Goal: Task Accomplishment & Management: Manage account settings

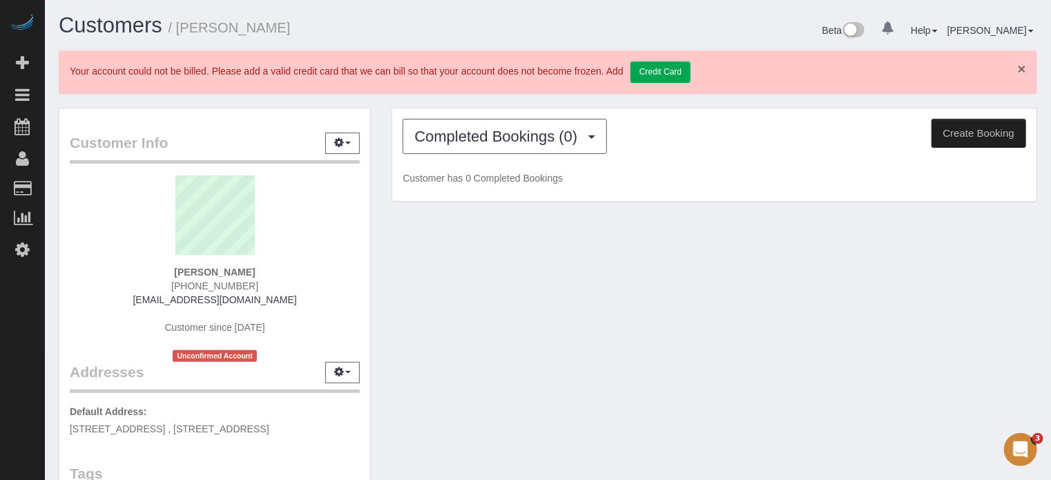
click at [1018, 68] on link "×" at bounding box center [1021, 68] width 8 height 14
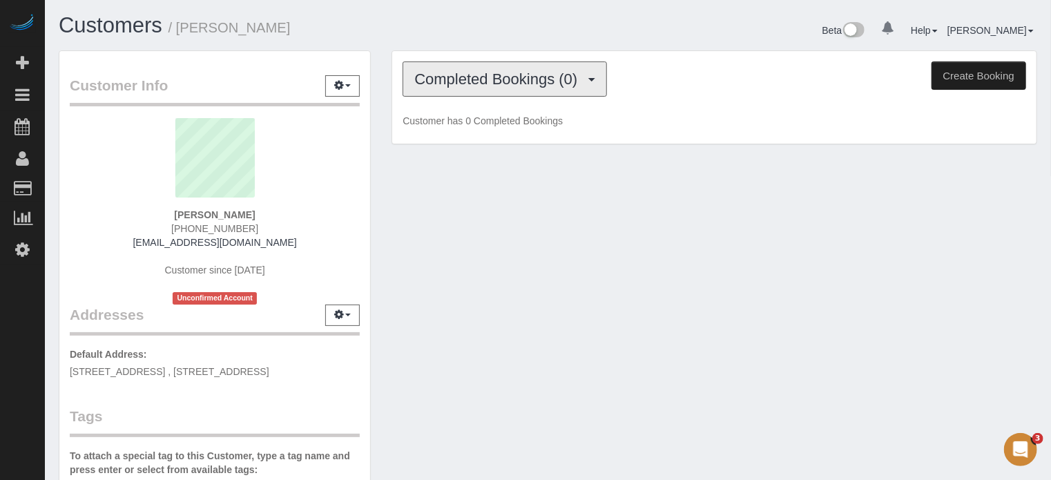
click at [482, 77] on span "Completed Bookings (0)" at bounding box center [499, 78] width 170 height 17
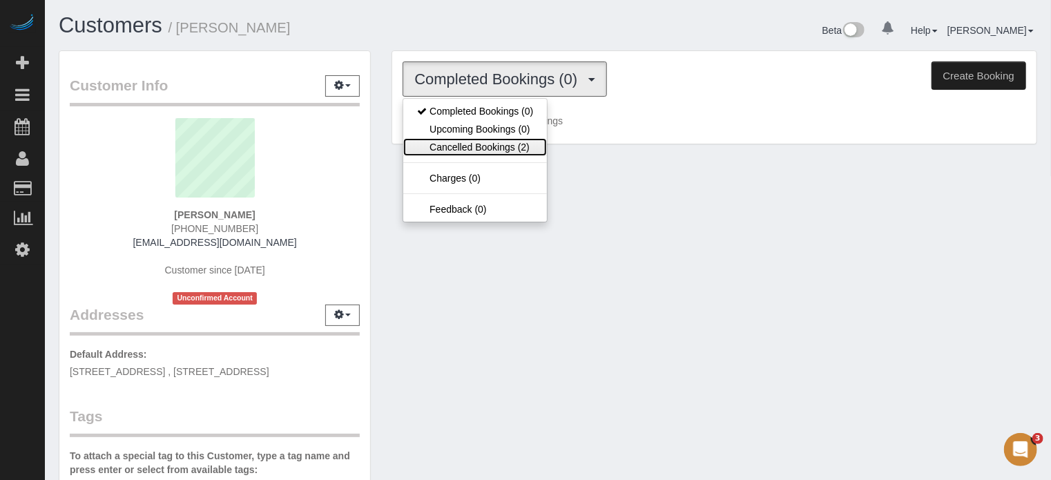
drag, startPoint x: 517, startPoint y: 150, endPoint x: 481, endPoint y: 110, distance: 53.8
click at [517, 150] on link "Cancelled Bookings (2)" at bounding box center [475, 147] width 144 height 18
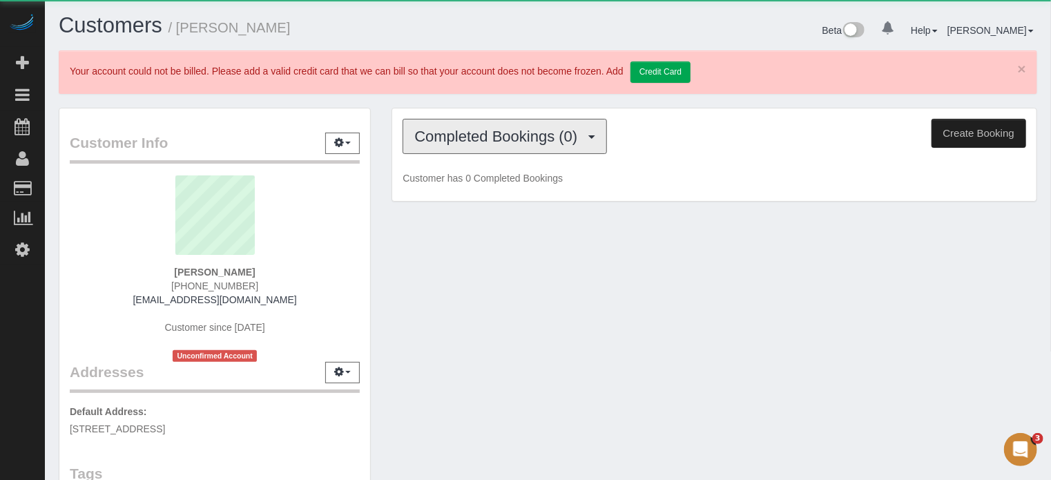
click at [466, 140] on span "Completed Bookings (0)" at bounding box center [499, 136] width 170 height 17
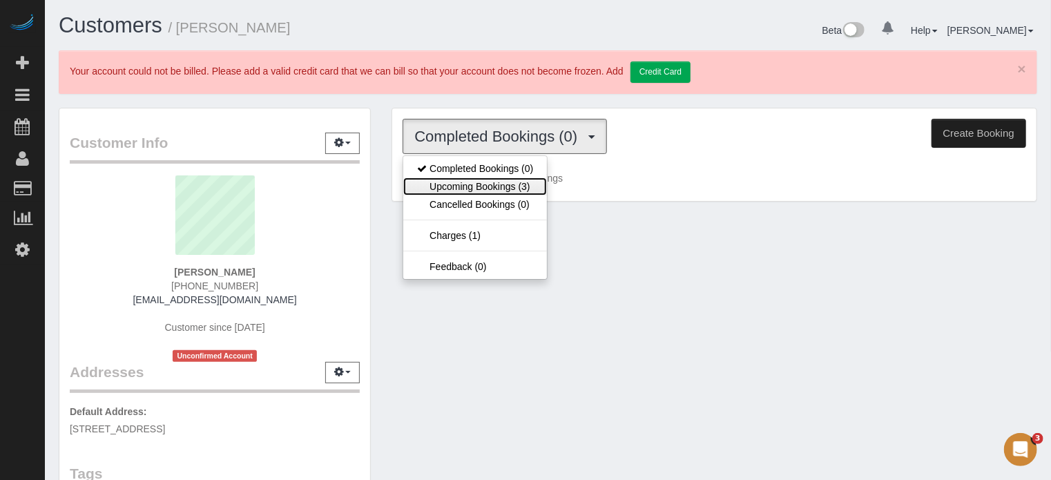
click at [489, 188] on link "Upcoming Bookings (3)" at bounding box center [475, 186] width 144 height 18
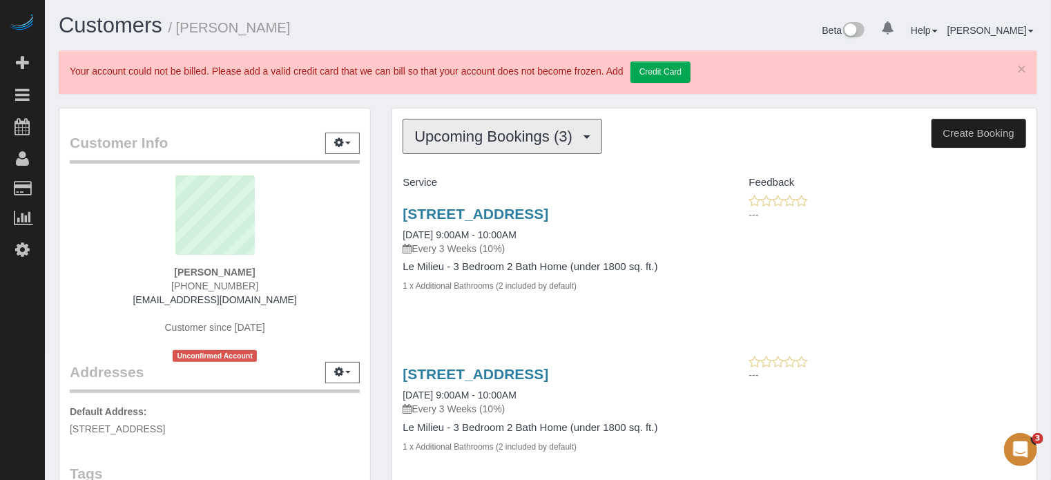
click at [447, 129] on span "Upcoming Bookings (3)" at bounding box center [496, 136] width 165 height 17
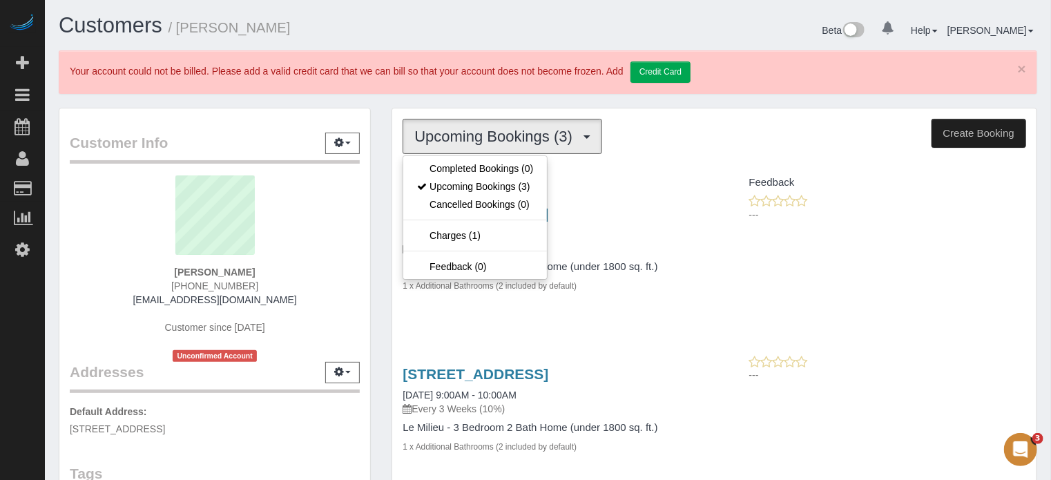
click at [442, 100] on div "Customers / Vita Yang Beta 0 Your Notifications You have 0 alerts Help Help Doc…" at bounding box center [548, 418] width 1006 height 837
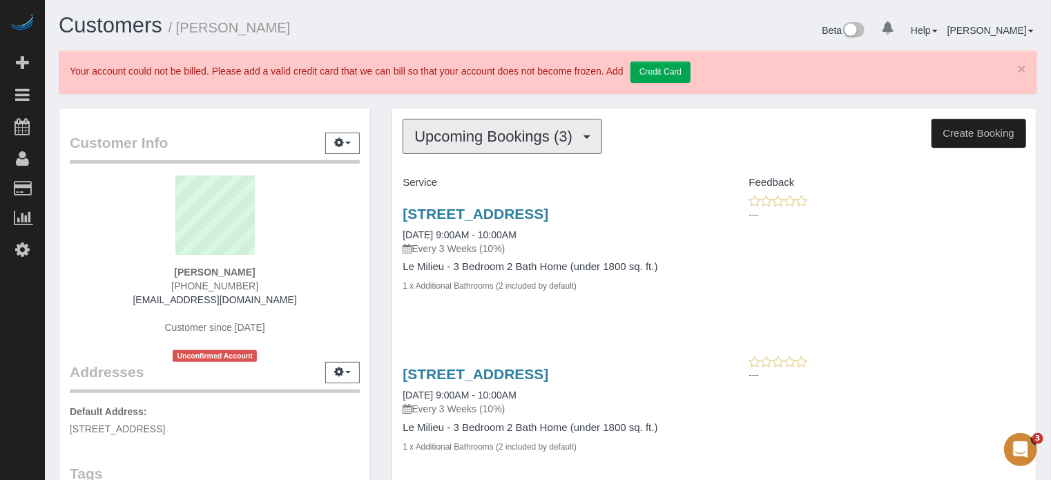
click at [467, 139] on span "Upcoming Bookings (3)" at bounding box center [496, 136] width 165 height 17
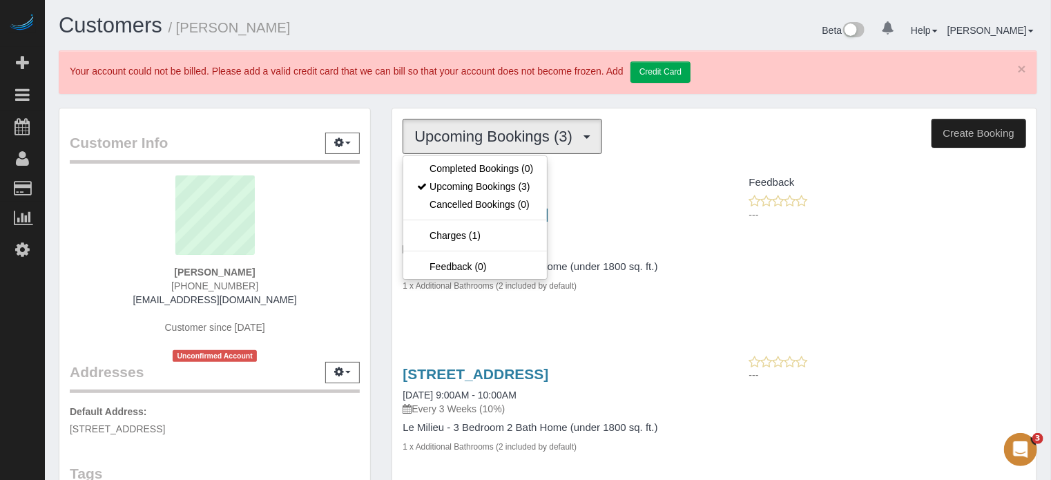
click at [406, 88] on div "× Your account could not be billed. Please add a valid credit card that we can …" at bounding box center [548, 71] width 978 height 43
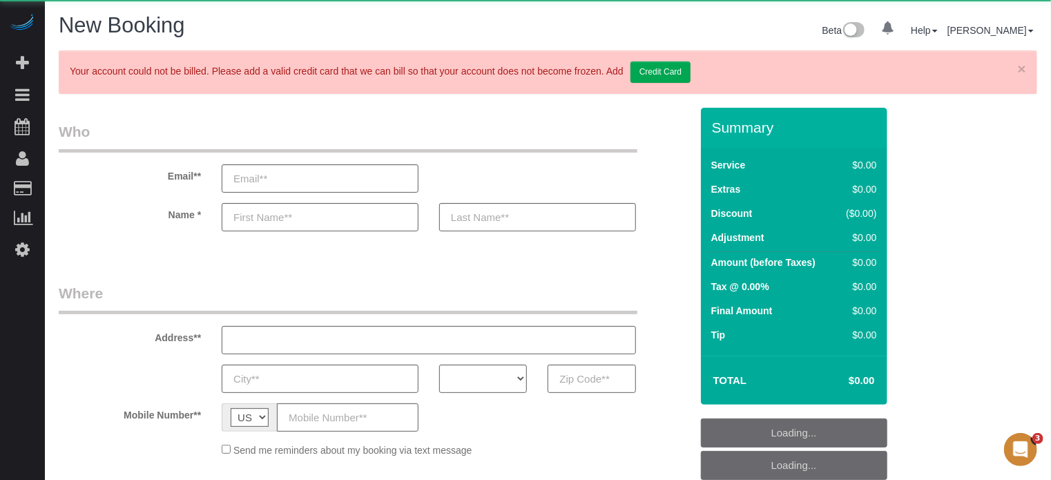
select select "object:637"
select select "number:9"
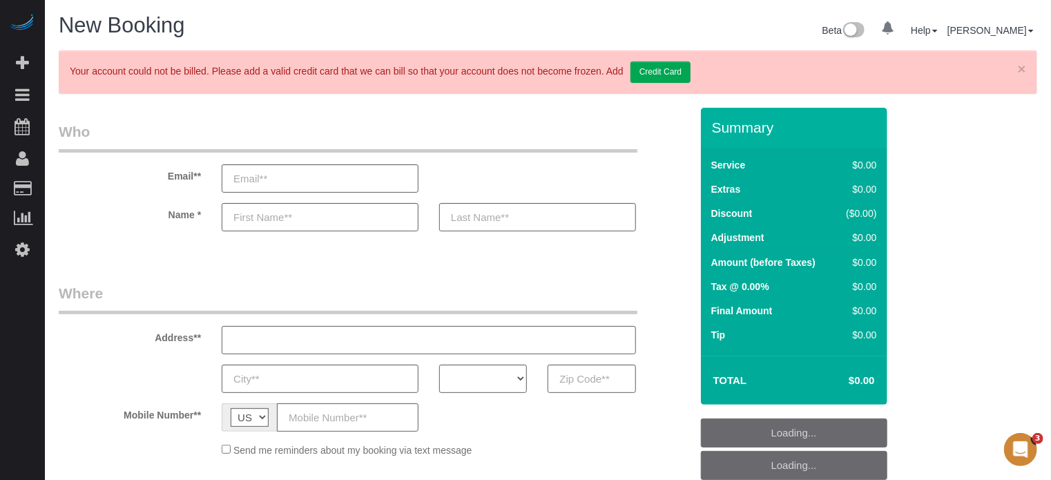
select select "4"
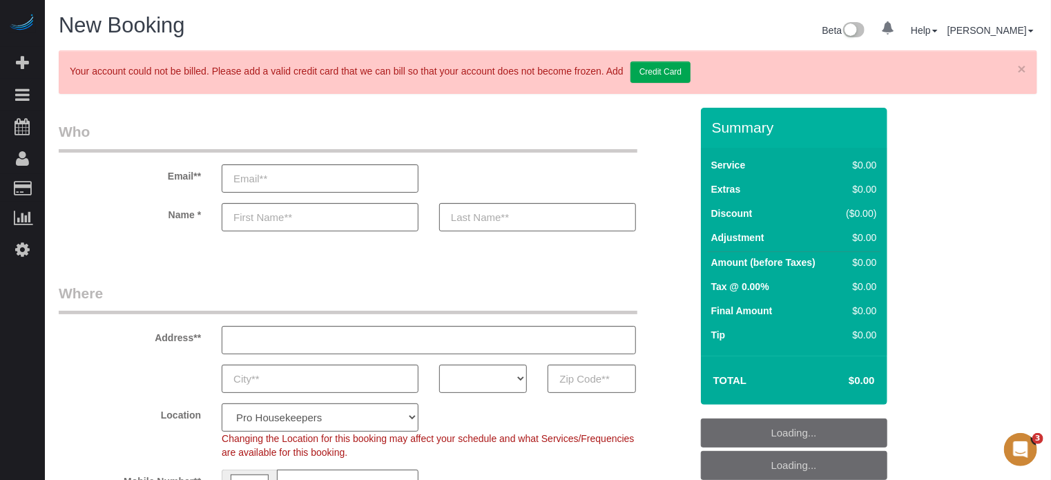
select select "object:1221"
click at [500, 373] on select "AK AL AR AZ CA CO CT DC DE FL GA HI IA ID IL IN KS KY LA MA MD ME MI MN MO MS M…" at bounding box center [483, 378] width 88 height 28
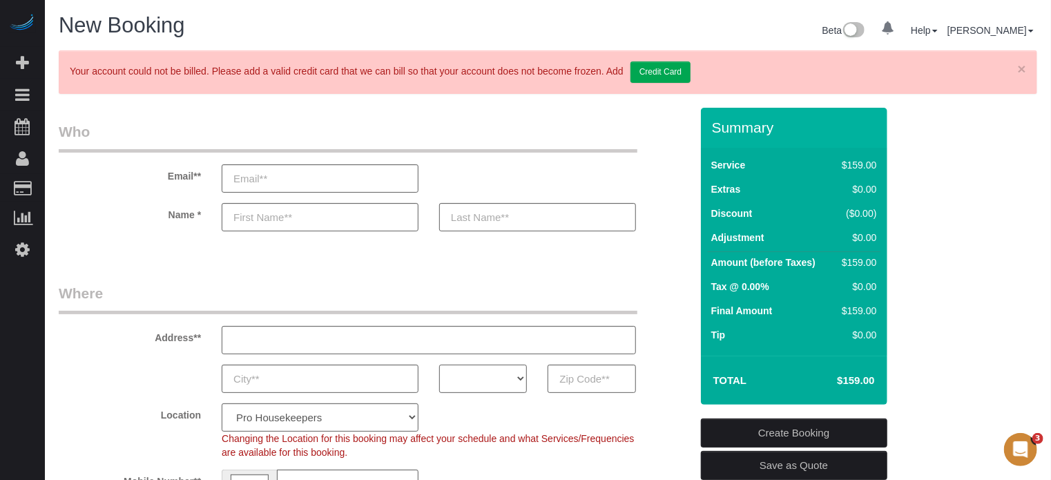
select select "CA"
click at [439, 364] on select "AK AL AR AZ CA CO CT DC DE FL GA HI IA ID IL IN KS KY LA MA MD ME MI MN MO MS M…" at bounding box center [483, 378] width 88 height 28
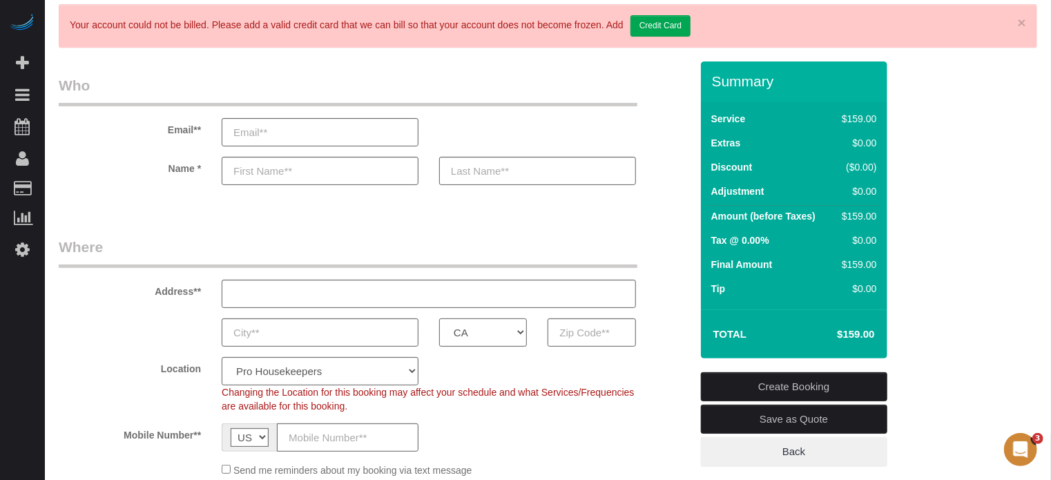
scroll to position [138, 0]
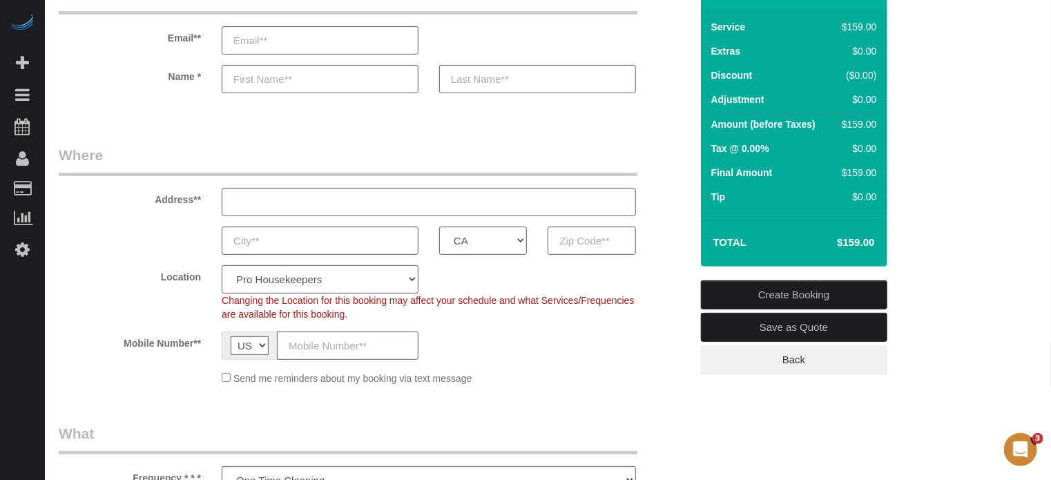
click at [358, 277] on select "Pro Housekeepers Atlanta Austin Boston Chicago Cincinnati Clearwater Denver Ft …" at bounding box center [320, 279] width 197 height 28
select select "5"
click at [222, 265] on select "Pro Housekeepers Atlanta Austin Boston Chicago Cincinnati Clearwater Denver Ft …" at bounding box center [320, 279] width 197 height 28
select select "object:1230"
select select "204"
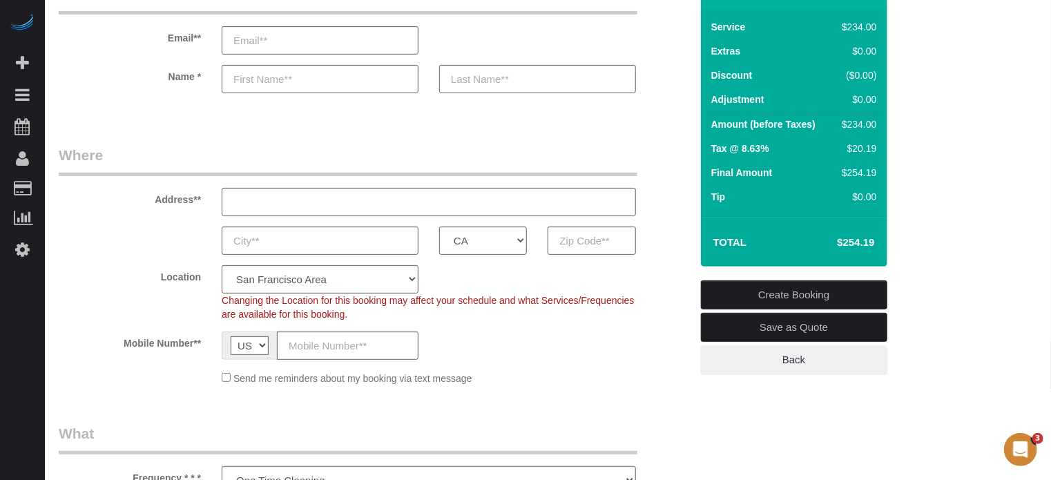
click at [99, 273] on label "Location" at bounding box center [129, 274] width 163 height 19
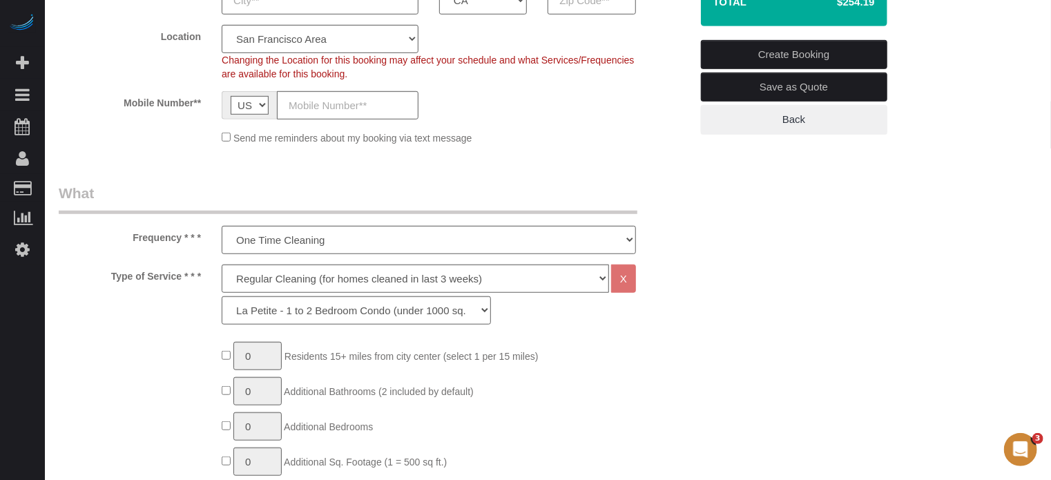
scroll to position [483, 0]
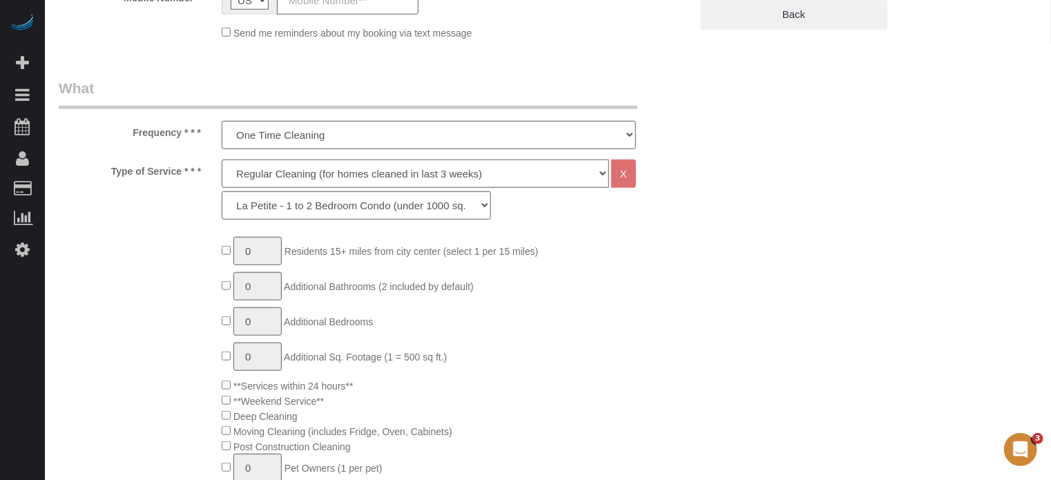
click at [273, 177] on select "Deep Cleaning (for homes that have not been cleaned in 3+ weeks) Spruce Regular…" at bounding box center [415, 173] width 387 height 28
select select "6"
click at [222, 159] on select "Deep Cleaning (for homes that have not been cleaned in 3+ weeks) Spruce Regular…" at bounding box center [415, 173] width 387 height 28
click at [289, 213] on select "La Petite - 1 to 2 Bedroom Condo (under 1000 sq. ft.) La Petite II - 2 Bedroom …" at bounding box center [356, 205] width 269 height 28
select select "219"
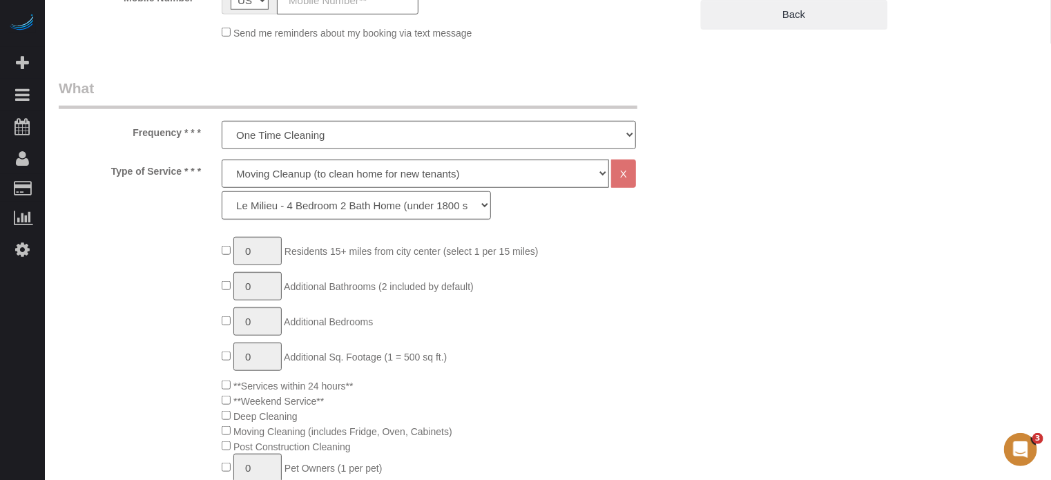
click at [222, 191] on select "La Petite - 1 to 2 Bedroom Condo (under 1000 sq. ft.) La Petite II - 2 Bedroom …" at bounding box center [356, 205] width 269 height 28
type input "1"
click at [266, 248] on input "1" at bounding box center [257, 251] width 48 height 28
type input "2"
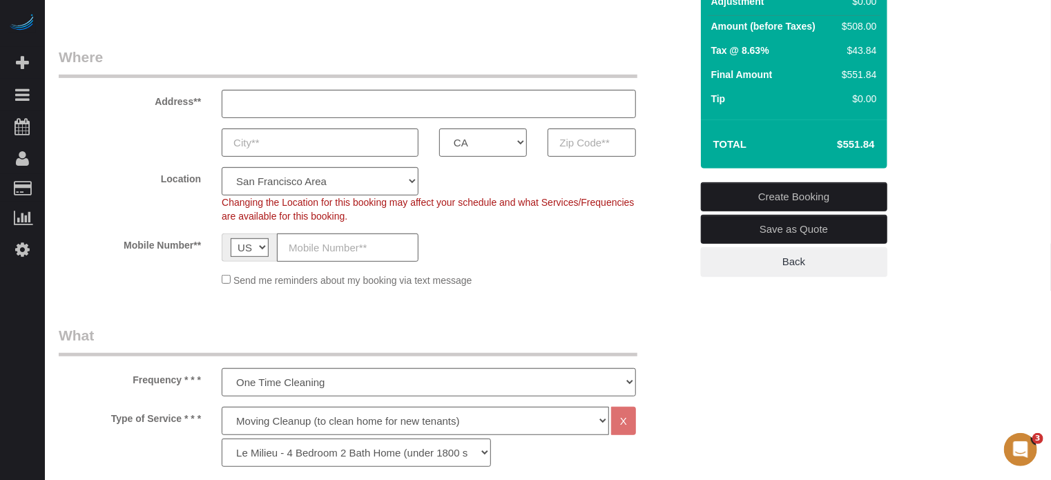
scroll to position [138, 0]
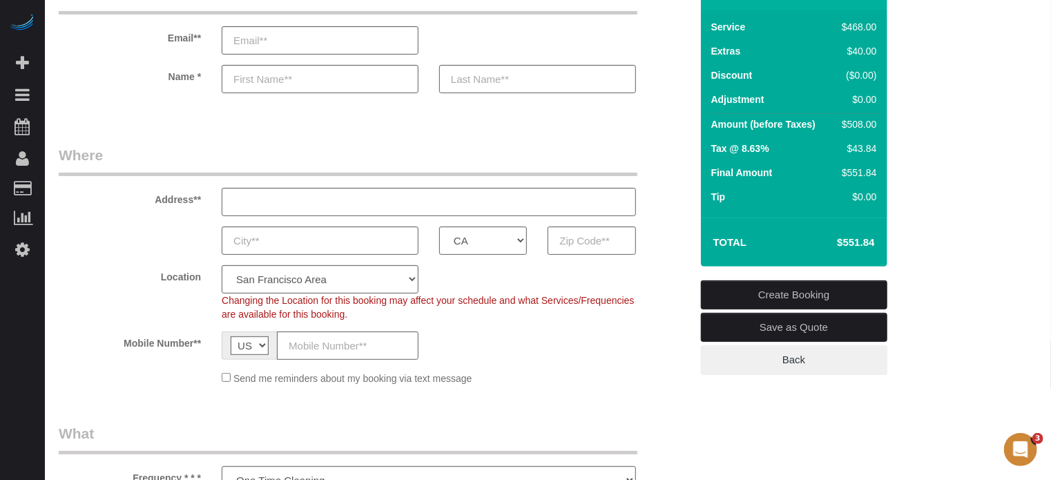
click at [689, 285] on div "Location Pro Housekeepers Atlanta Austin Boston Chicago Cincinnati Clearwater D…" at bounding box center [374, 293] width 652 height 56
click at [208, 146] on legend "Where" at bounding box center [348, 160] width 578 height 31
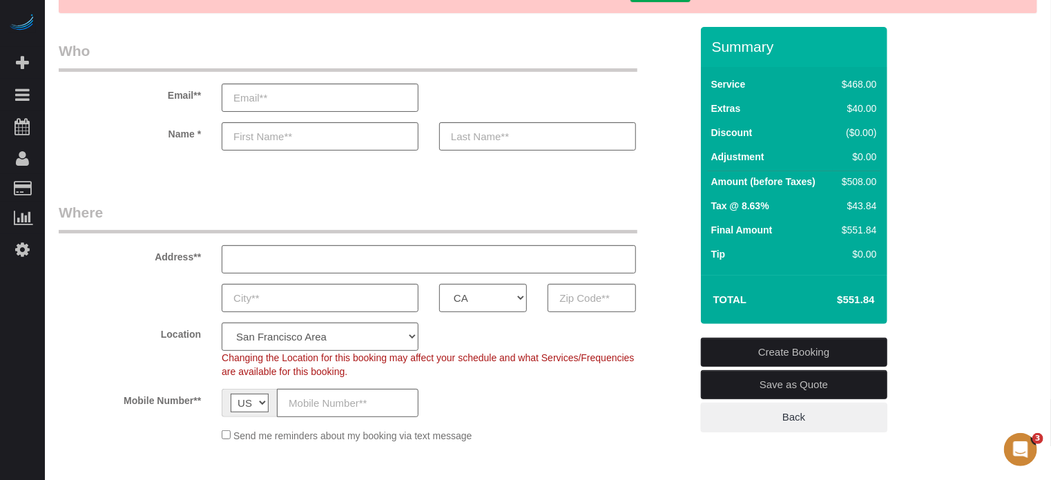
scroll to position [0, 0]
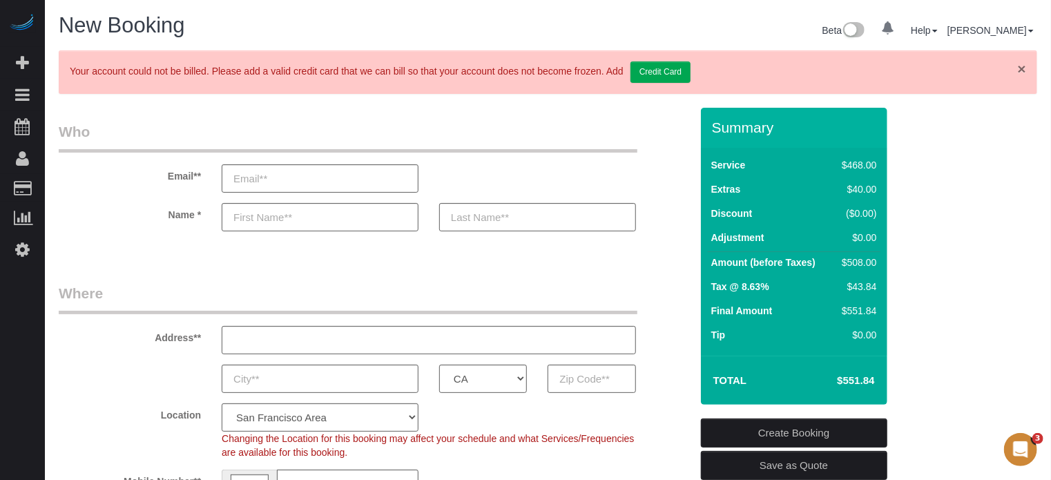
click at [1025, 64] on link "×" at bounding box center [1021, 68] width 8 height 14
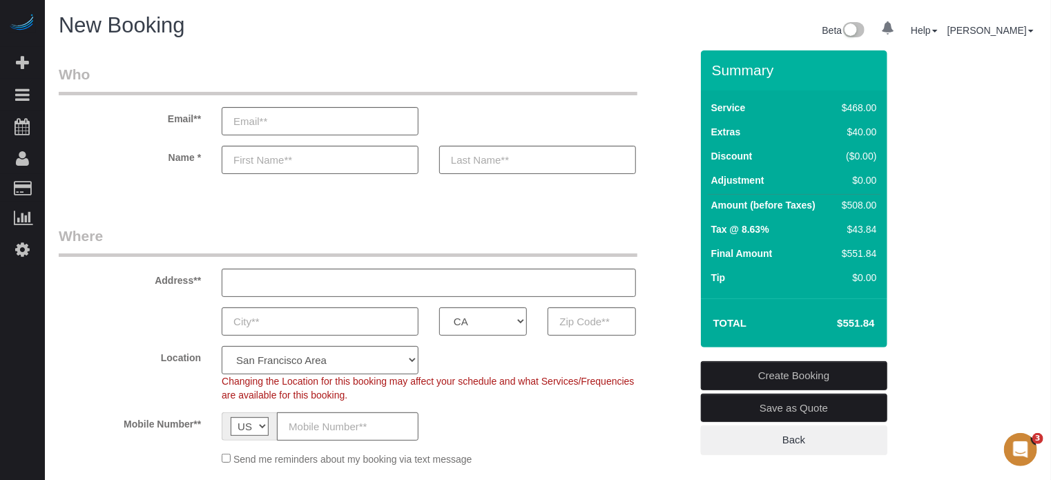
click at [74, 302] on sui-booking-address "Address** AK AL AR AZ CA CO CT DC DE FL GA HI IA ID IL IN KS KY LA MA MD ME MI …" at bounding box center [375, 281] width 632 height 110
click at [282, 124] on input "email" at bounding box center [320, 121] width 197 height 28
paste input "kleenglide@gmail.com"
type input "kleenglide@gmail.com"
click at [309, 159] on input "text" at bounding box center [320, 160] width 197 height 28
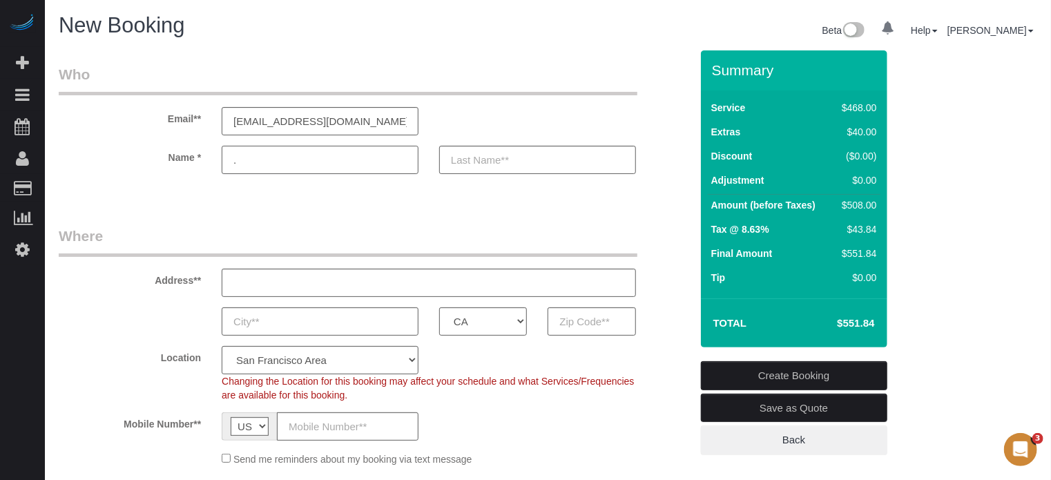
type input "."
click at [480, 162] on input "text" at bounding box center [537, 160] width 197 height 28
type input "."
click at [406, 236] on legend "Where" at bounding box center [348, 241] width 578 height 31
click at [334, 286] on input "text" at bounding box center [429, 283] width 414 height 28
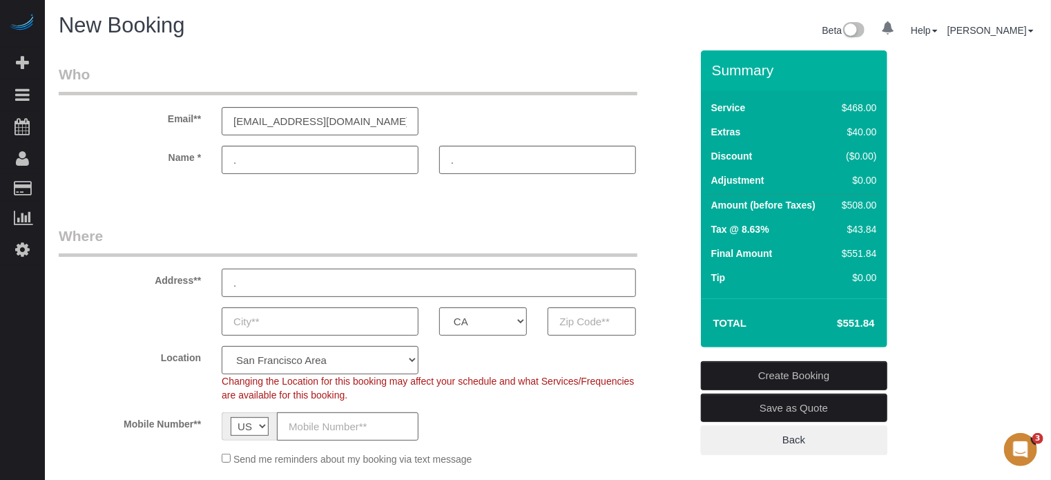
type input "."
click at [260, 320] on input "text" at bounding box center [320, 321] width 197 height 28
type input "."
click at [153, 320] on div ". AK AL AR AZ CA CO CT DC DE FL GA HI IA ID IL IN KS KY LA MA MD ME MI MN MO MS…" at bounding box center [374, 321] width 652 height 28
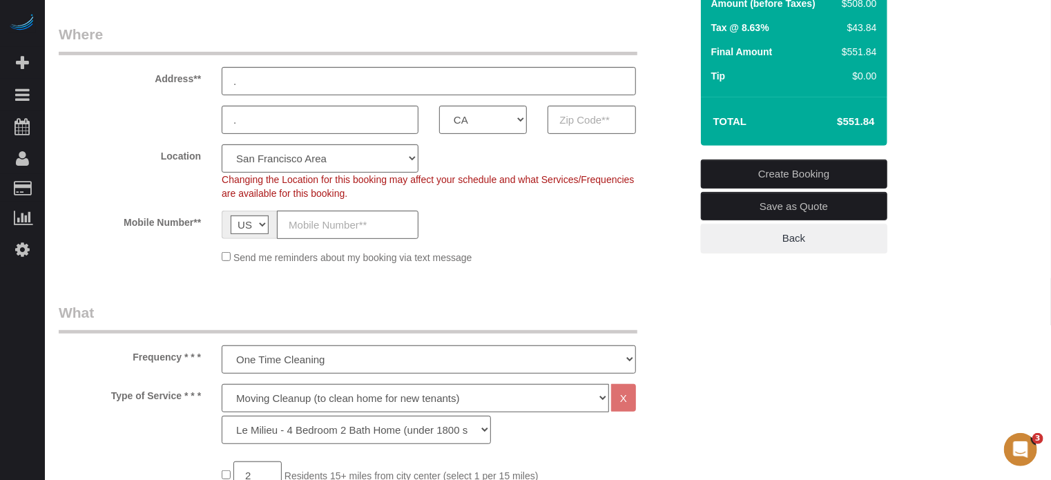
scroll to position [207, 0]
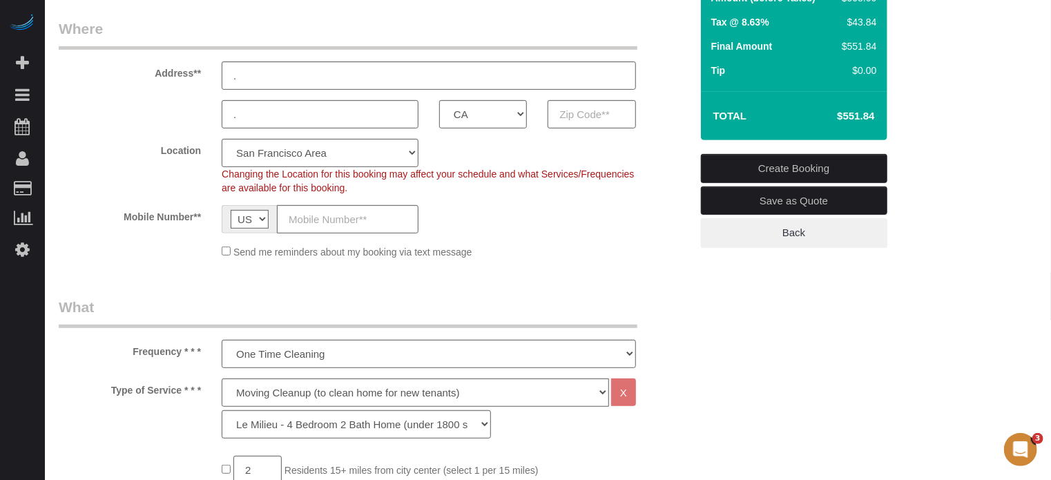
click at [792, 195] on link "Save as Quote" at bounding box center [794, 200] width 186 height 29
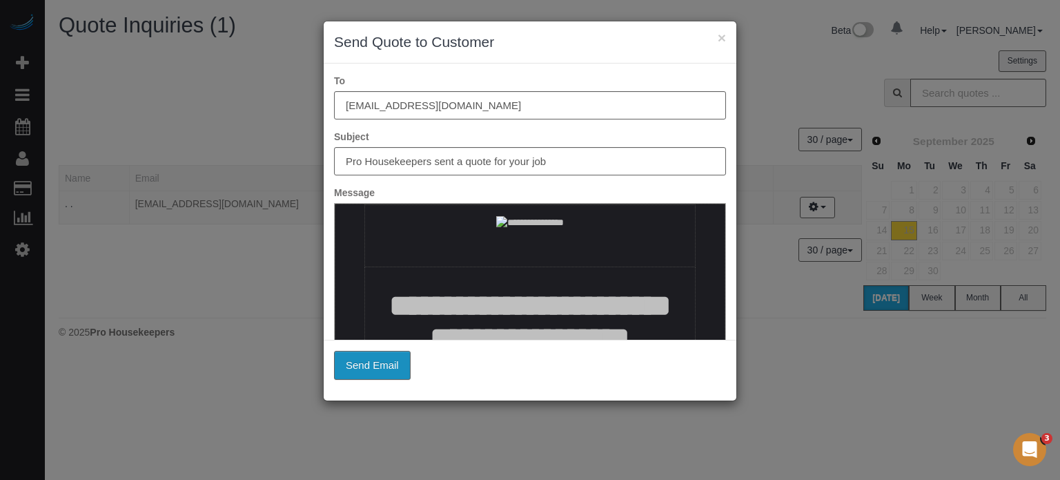
click at [392, 364] on button "Send Email" at bounding box center [372, 365] width 77 height 29
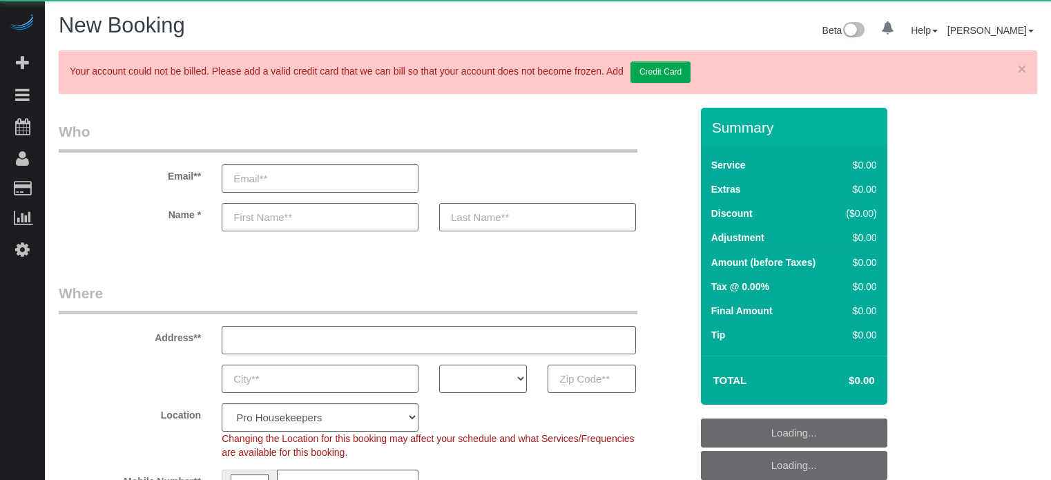
select select "number:9"
select select "4"
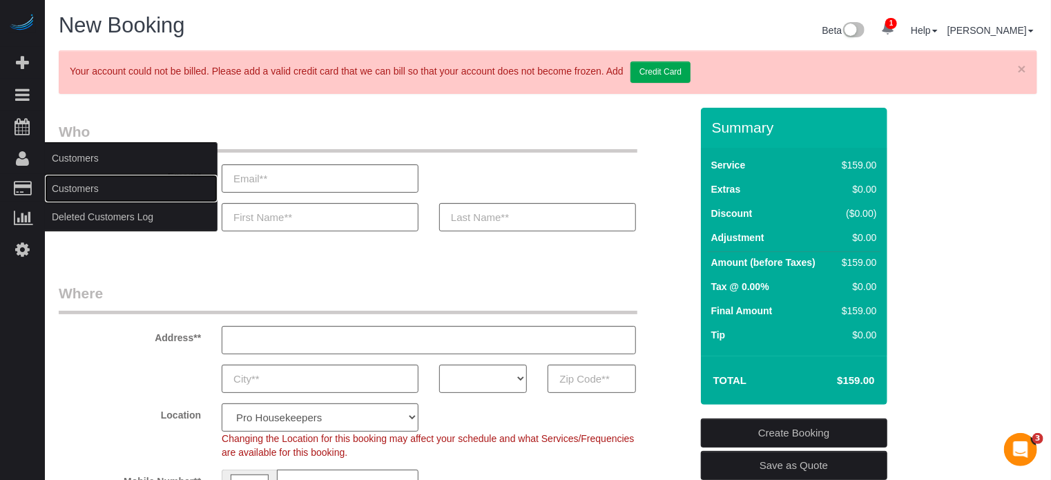
click at [74, 182] on link "Customers" at bounding box center [131, 189] width 173 height 28
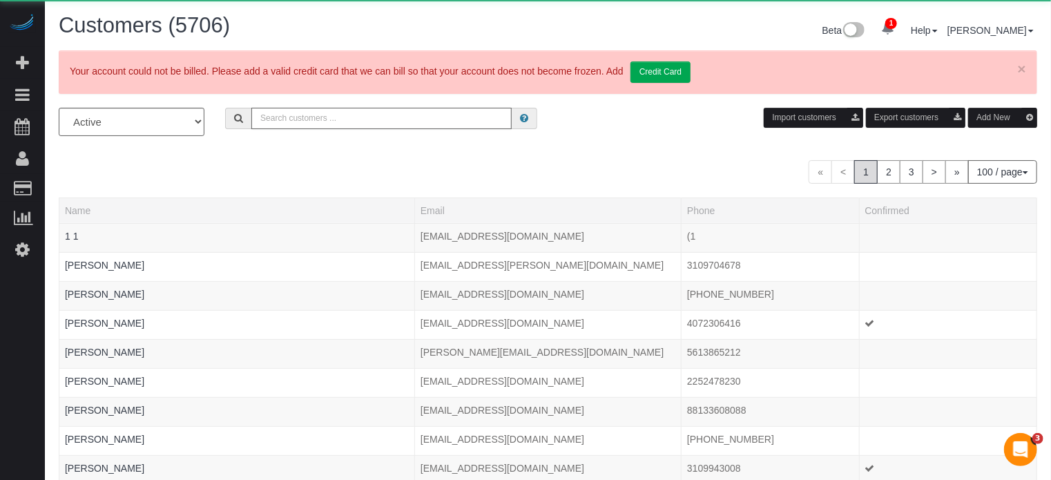
click at [329, 118] on input "text" at bounding box center [381, 118] width 260 height 21
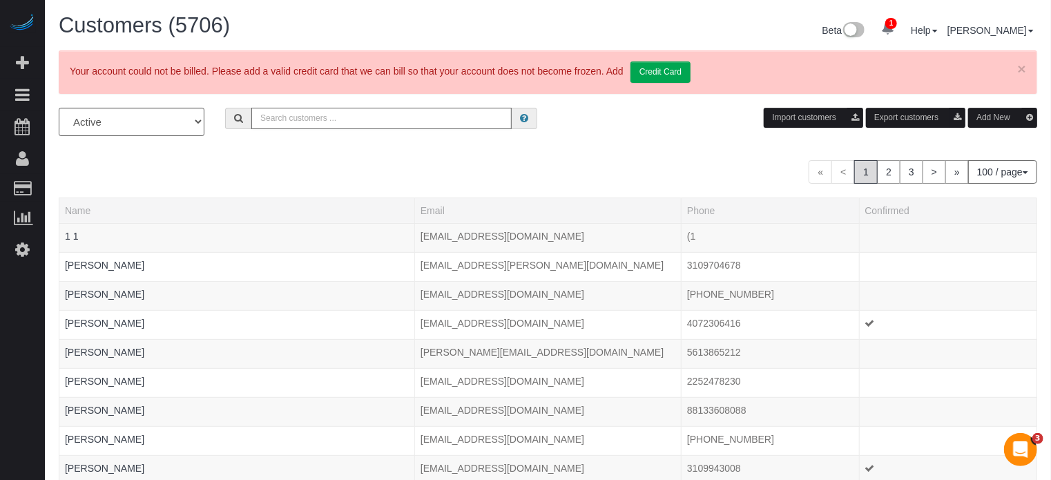
paste input "[PHONE_NUMBER]"
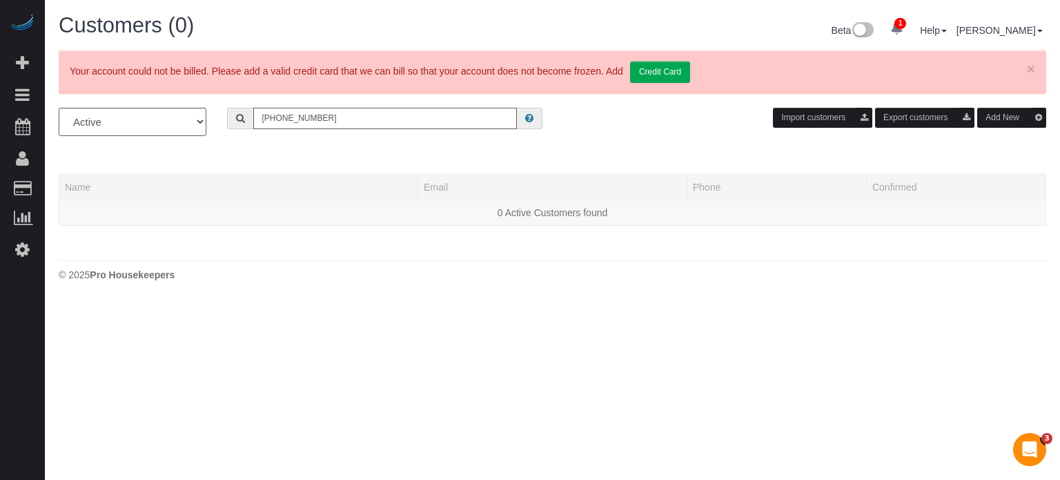
click at [335, 123] on input "[PHONE_NUMBER]" at bounding box center [385, 118] width 264 height 21
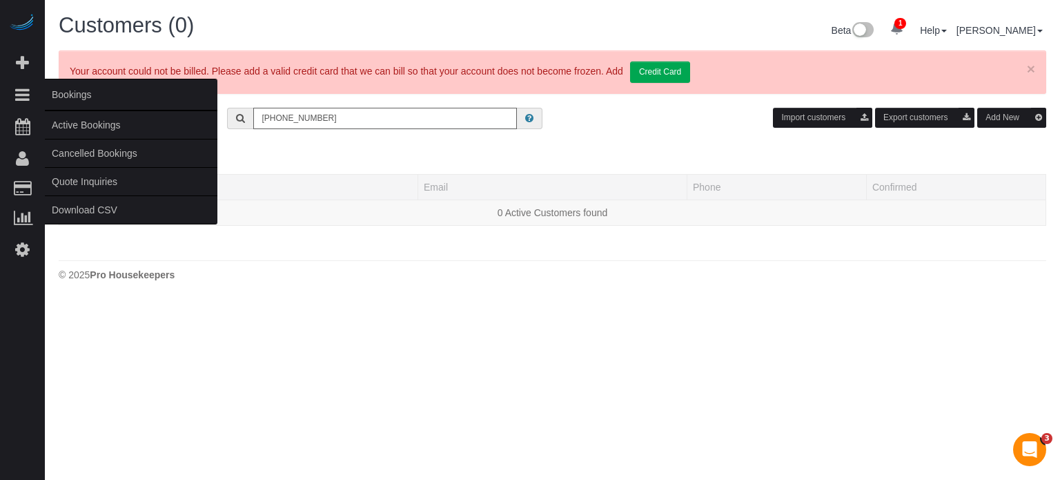
type input "[PHONE_NUMBER]"
click at [86, 125] on link "Active Bookings" at bounding box center [131, 125] width 173 height 28
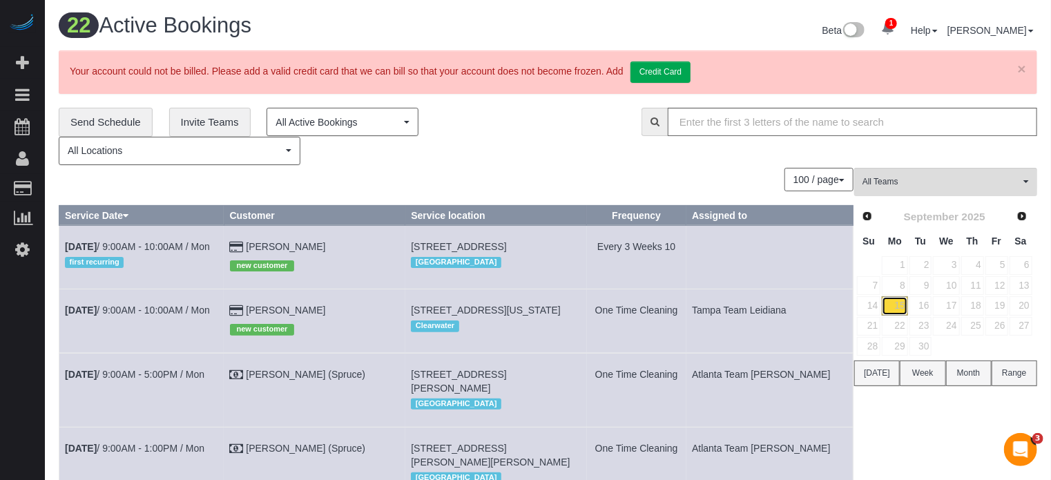
click at [898, 307] on link "15" at bounding box center [894, 305] width 26 height 19
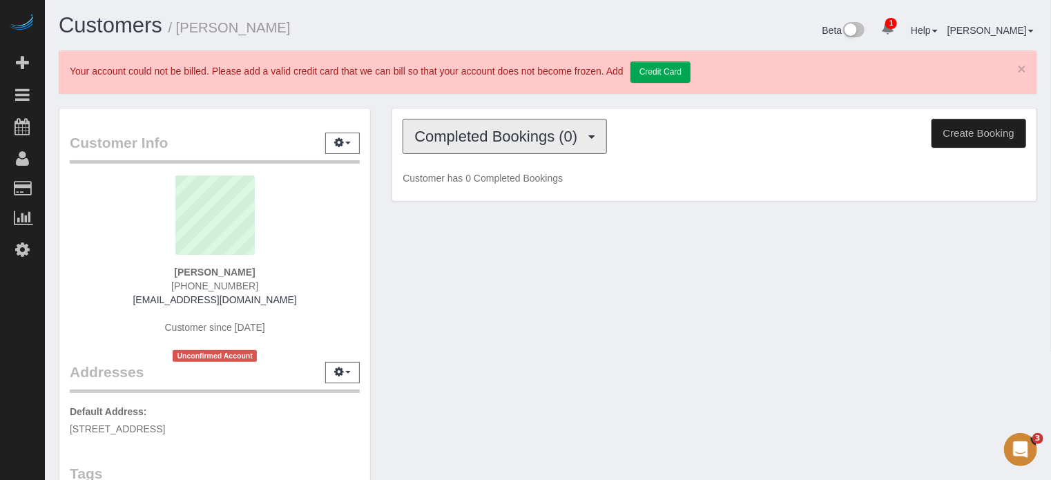
click at [560, 143] on span "Completed Bookings (0)" at bounding box center [499, 136] width 170 height 17
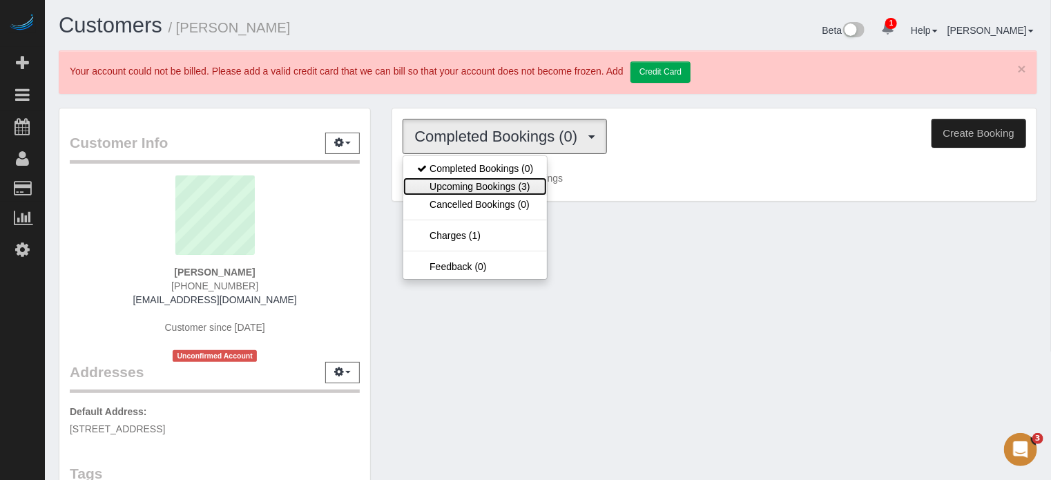
click at [514, 184] on link "Upcoming Bookings (3)" at bounding box center [475, 186] width 144 height 18
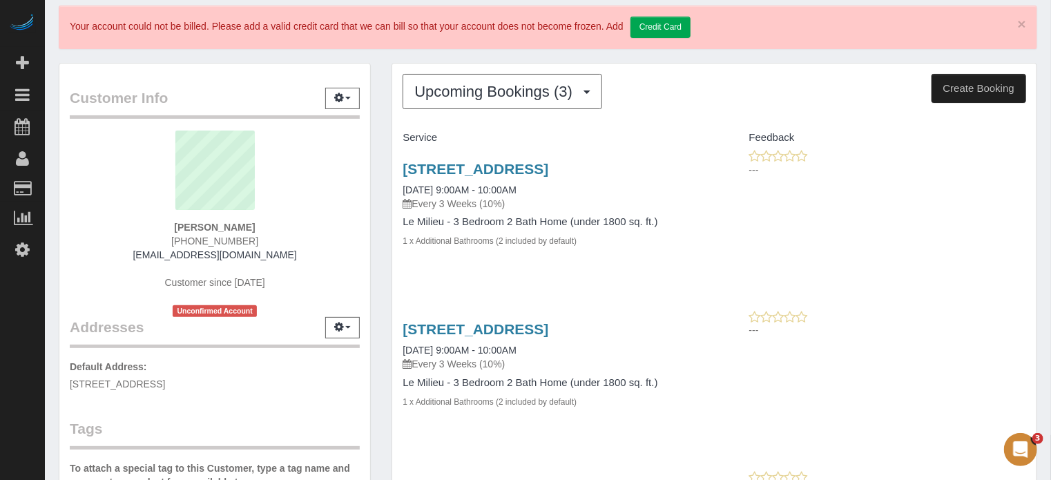
scroll to position [69, 0]
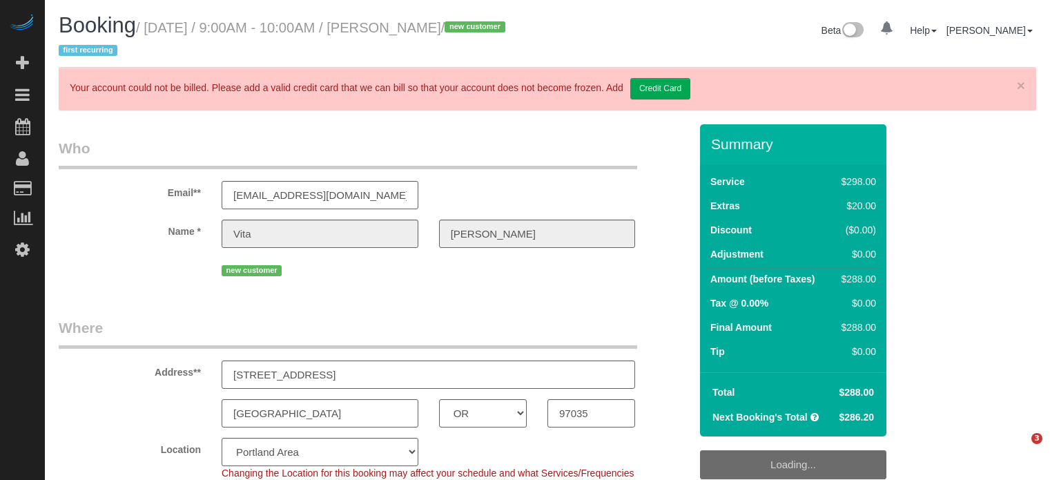
select select "OR"
select select "5"
select select "number:9"
select select "spot22"
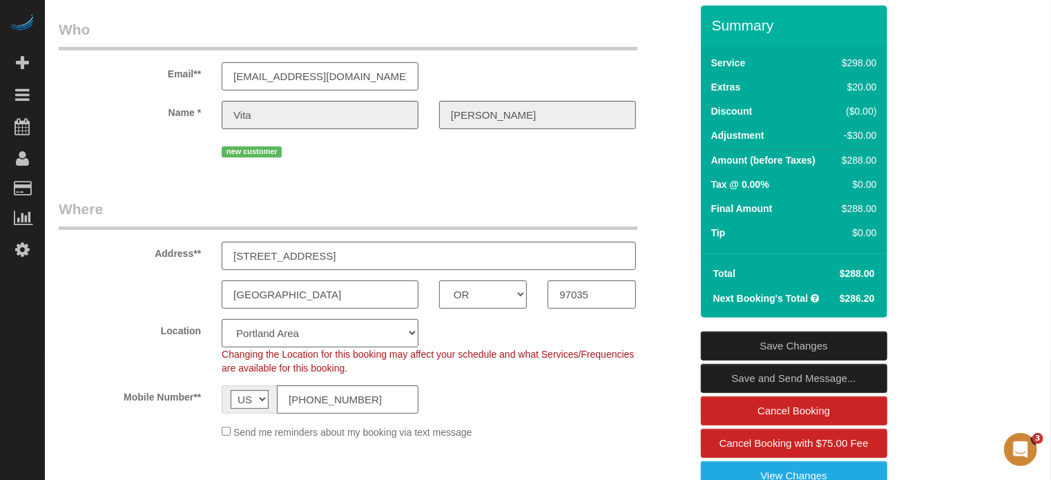
scroll to position [207, 0]
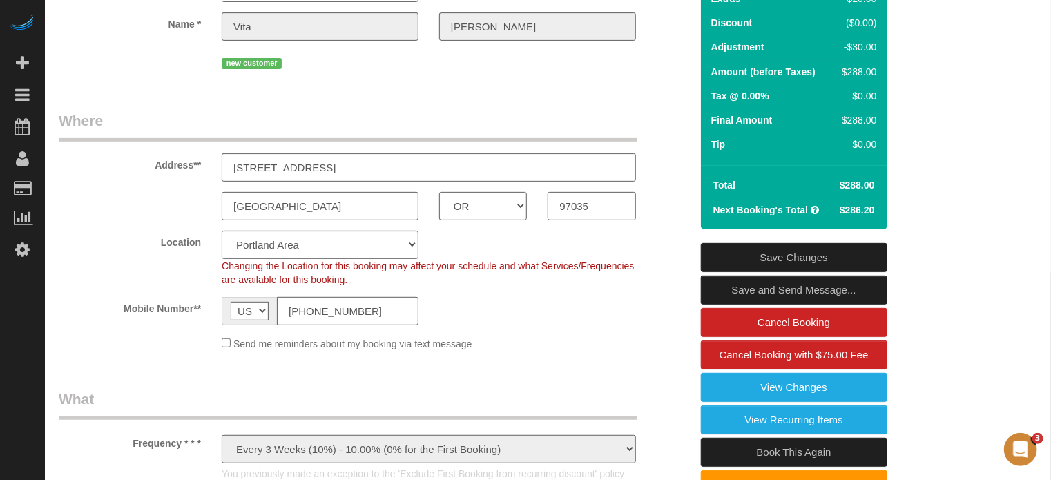
drag, startPoint x: 1046, startPoint y: 231, endPoint x: 1000, endPoint y: 237, distance: 46.7
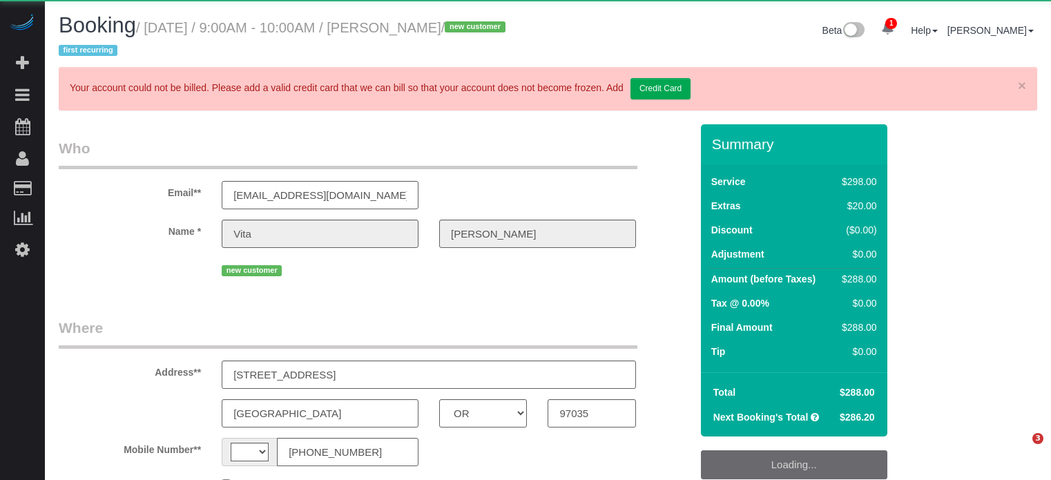
select select "OR"
select select "string:[GEOGRAPHIC_DATA]"
select select "object:649"
select select "string:fspay-697a2dab-71cf-4856-a068-05ef7c824974"
select select "5"
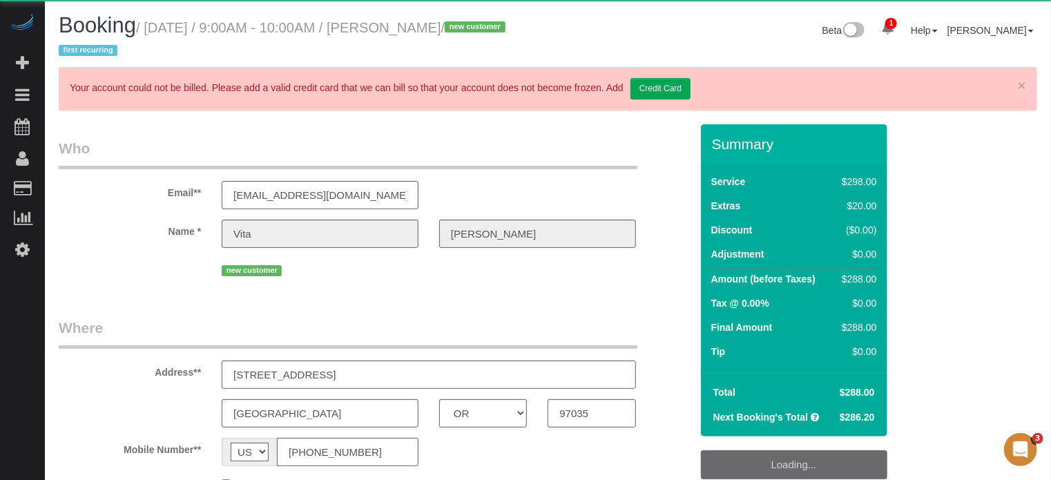
select select "spot1"
select select "number:9"
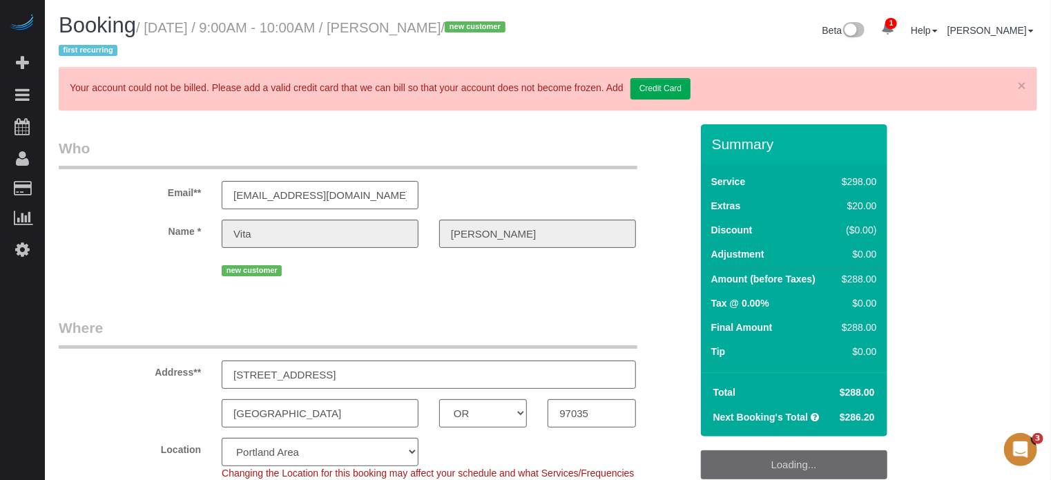
select select "object:859"
select select "spot22"
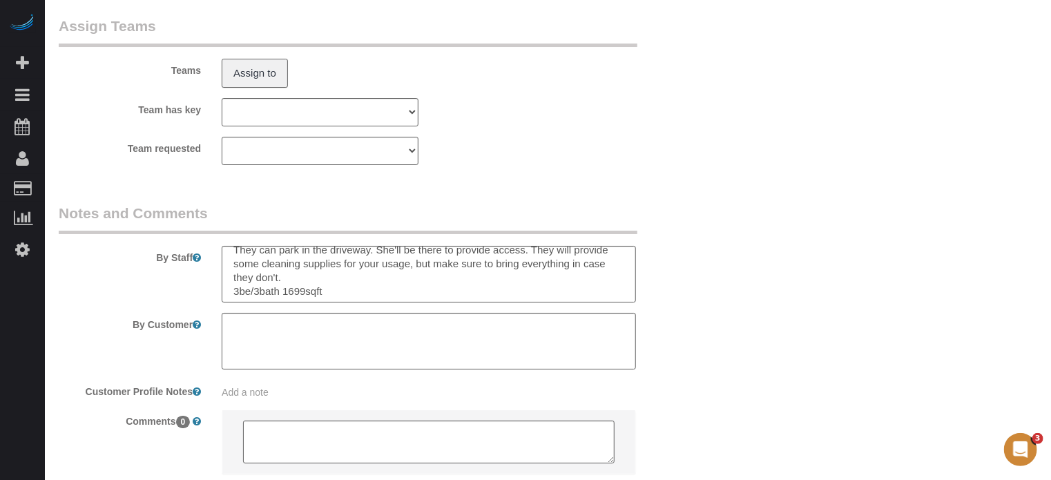
scroll to position [14, 0]
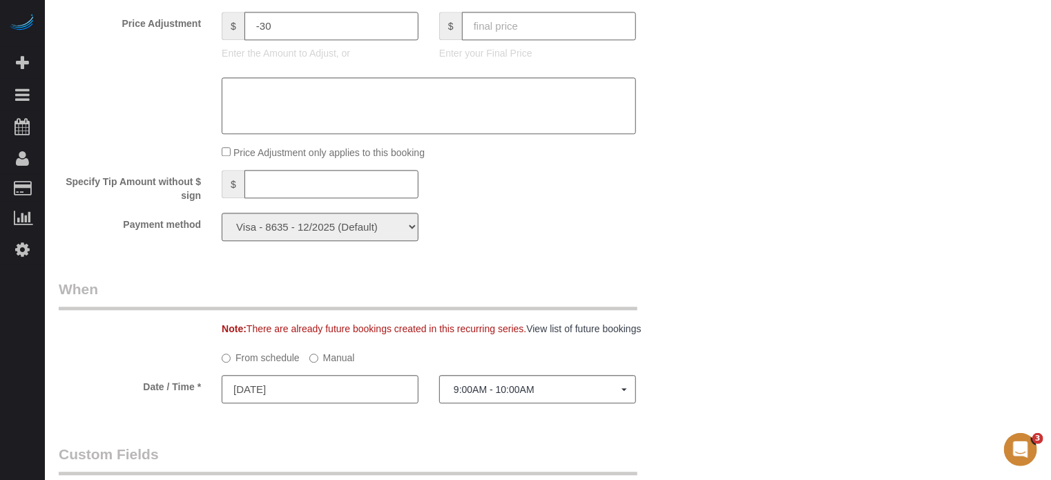
scroll to position [0, 0]
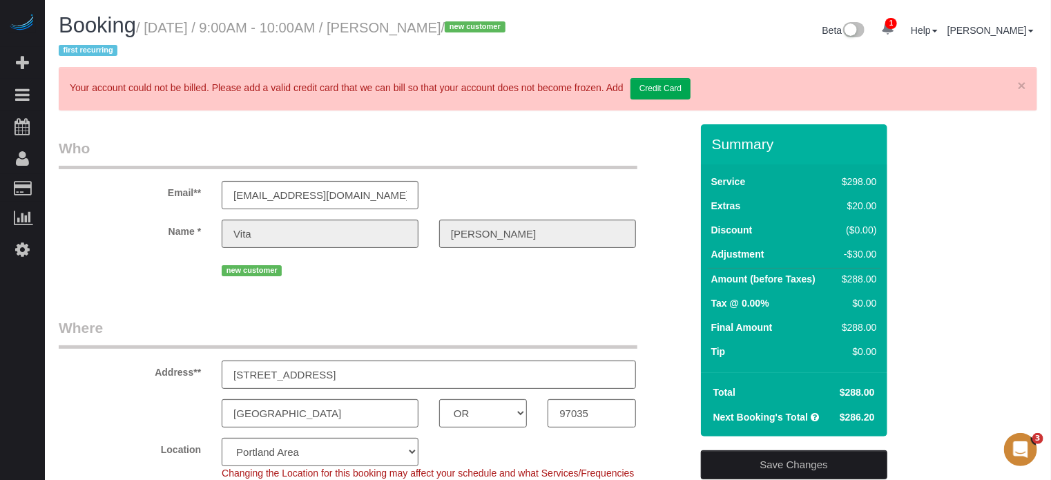
click at [70, 228] on label "Name *" at bounding box center [129, 229] width 163 height 19
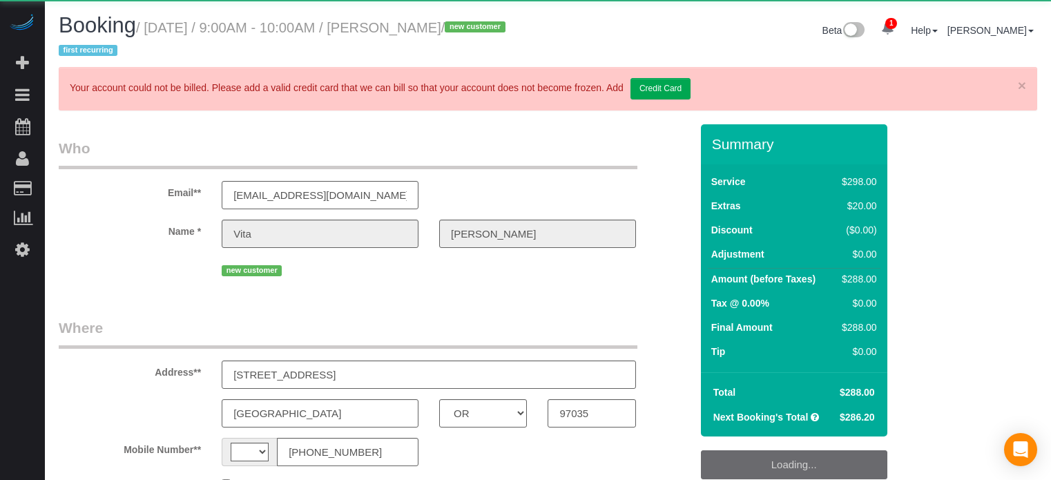
select select "OR"
select select "string:[GEOGRAPHIC_DATA]"
select select "object:665"
select select "string:fspay-697a2dab-71cf-4856-a068-05ef7c824974"
select select "spot1"
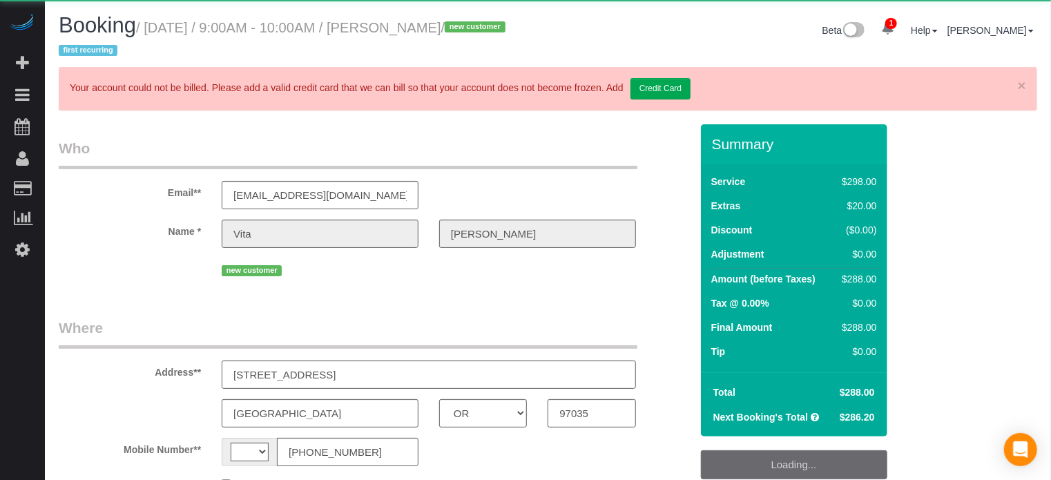
select select "number:9"
select select "object:728"
select select "5"
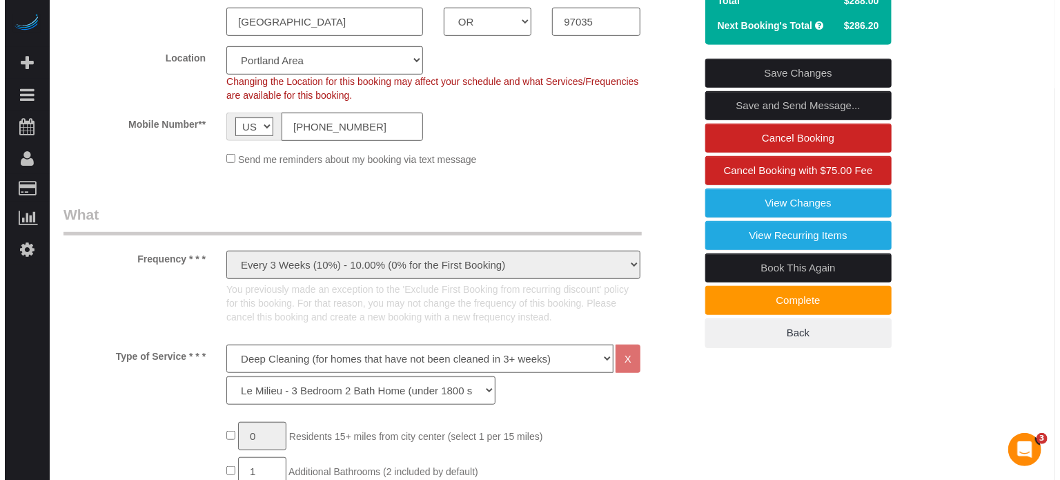
scroll to position [414, 0]
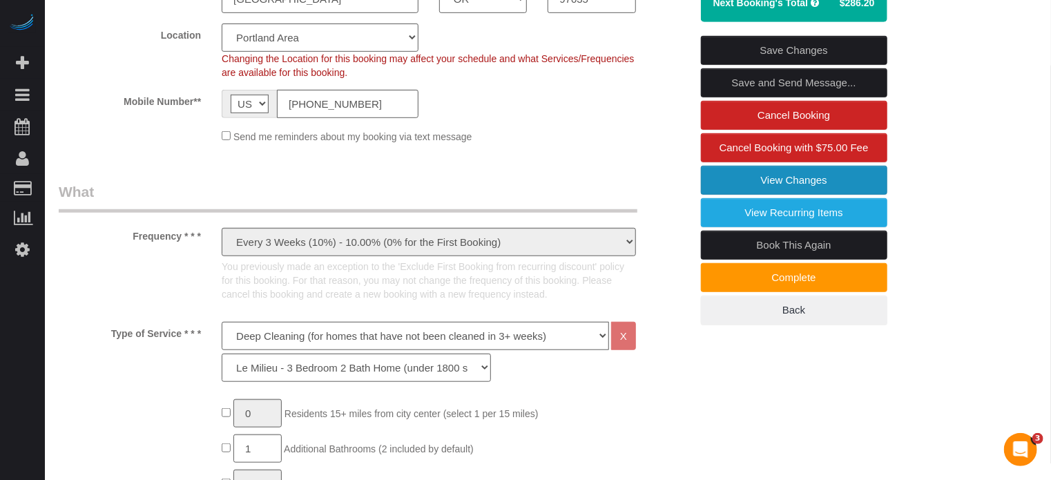
click at [734, 184] on link "View Changes" at bounding box center [794, 180] width 186 height 29
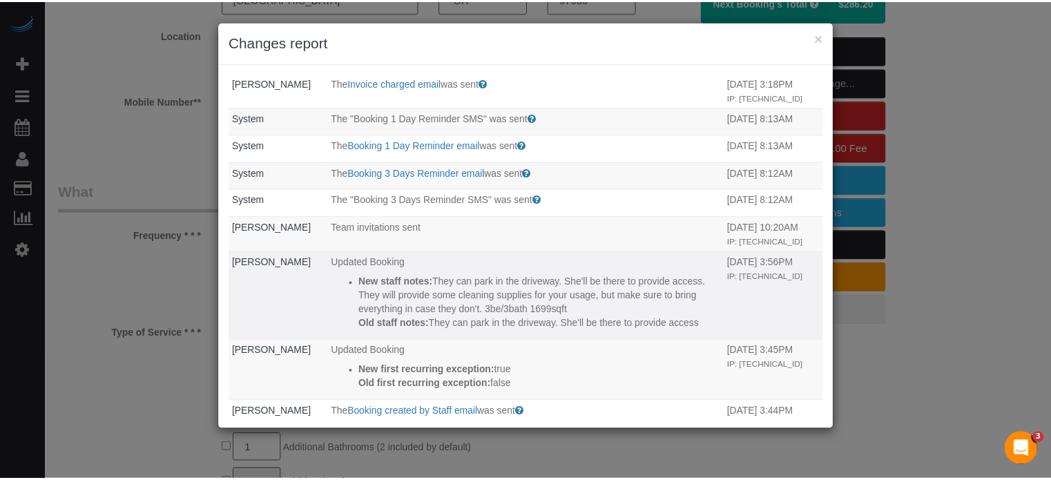
scroll to position [0, 0]
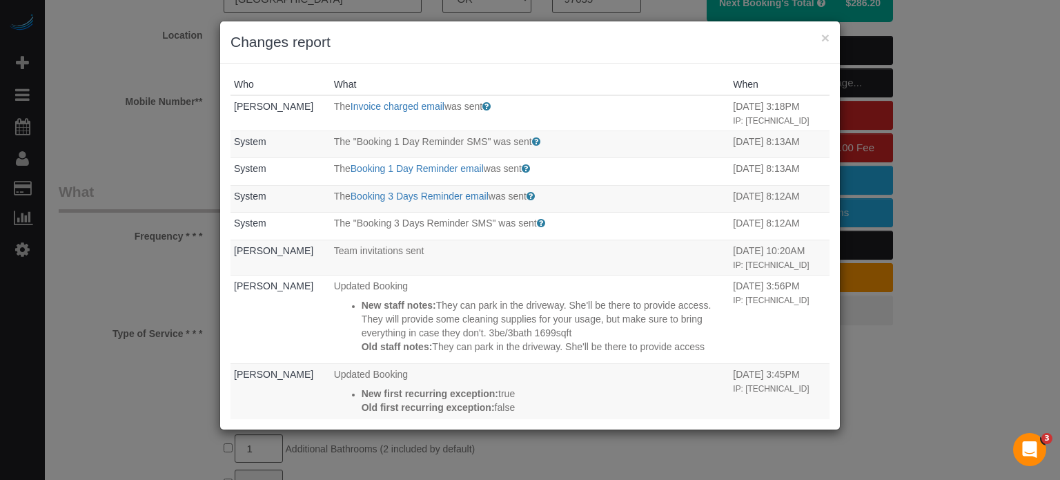
click at [101, 302] on div "× Changes report Who What When [PERSON_NAME] The Invoice charged email was sent…" at bounding box center [530, 240] width 1060 height 480
click at [179, 160] on div "× Changes report Who What When [PERSON_NAME] The Invoice charged email was sent…" at bounding box center [530, 240] width 1060 height 480
click at [826, 37] on button "×" at bounding box center [825, 37] width 8 height 14
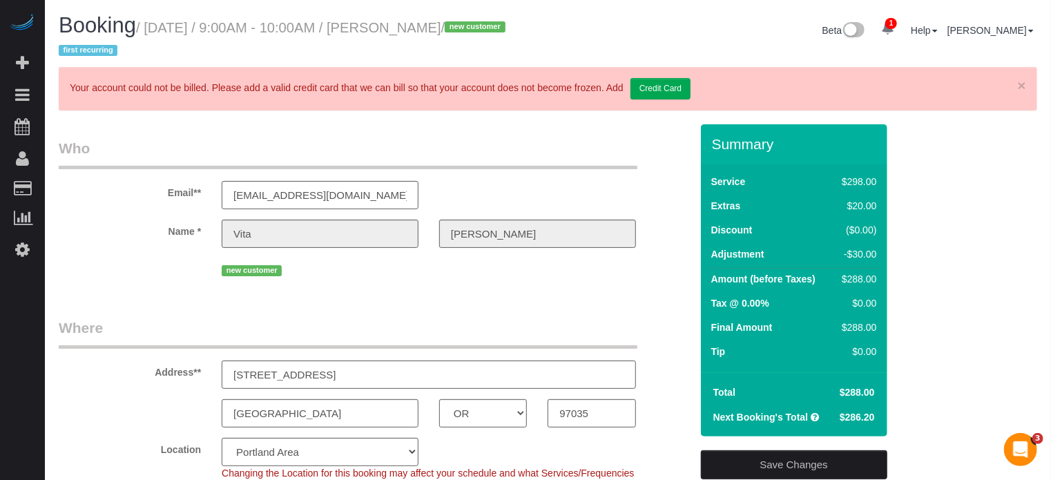
drag, startPoint x: 414, startPoint y: 31, endPoint x: 472, endPoint y: 34, distance: 58.0
click at [472, 34] on small "/ September 15, 2025 / 9:00AM - 10:00AM / Vita Yang / new customer first recurr…" at bounding box center [284, 39] width 451 height 39
copy small "[PERSON_NAME]"
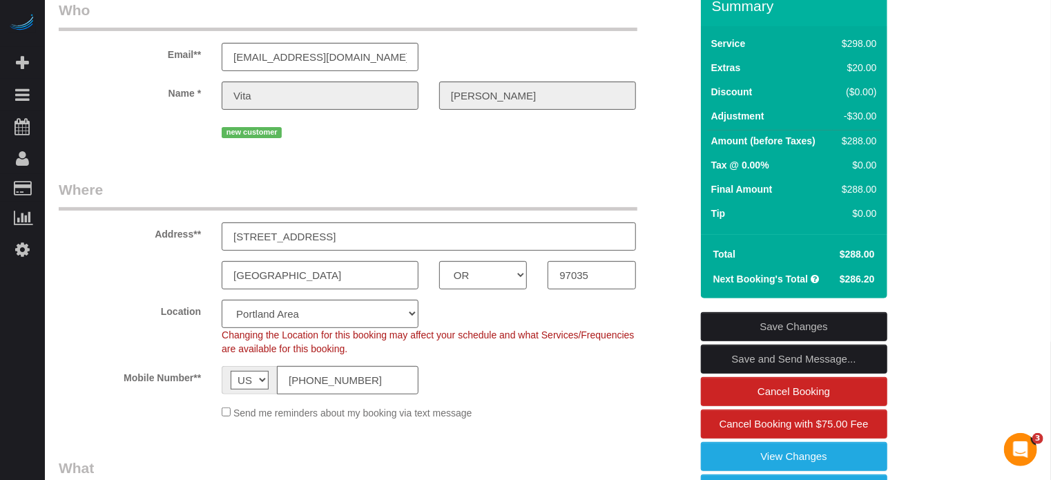
click at [96, 210] on legend "Where" at bounding box center [348, 194] width 578 height 31
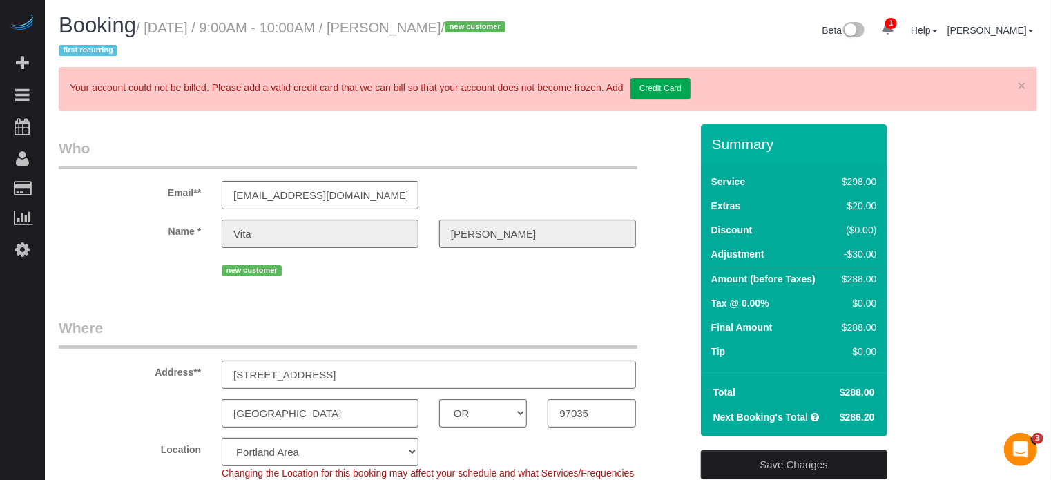
drag, startPoint x: 416, startPoint y: 25, endPoint x: 472, endPoint y: 26, distance: 56.6
click at [472, 26] on small "/ September 15, 2025 / 9:00AM - 10:00AM / Vita Yang / new customer first recurr…" at bounding box center [284, 39] width 451 height 39
copy small "[PERSON_NAME]"
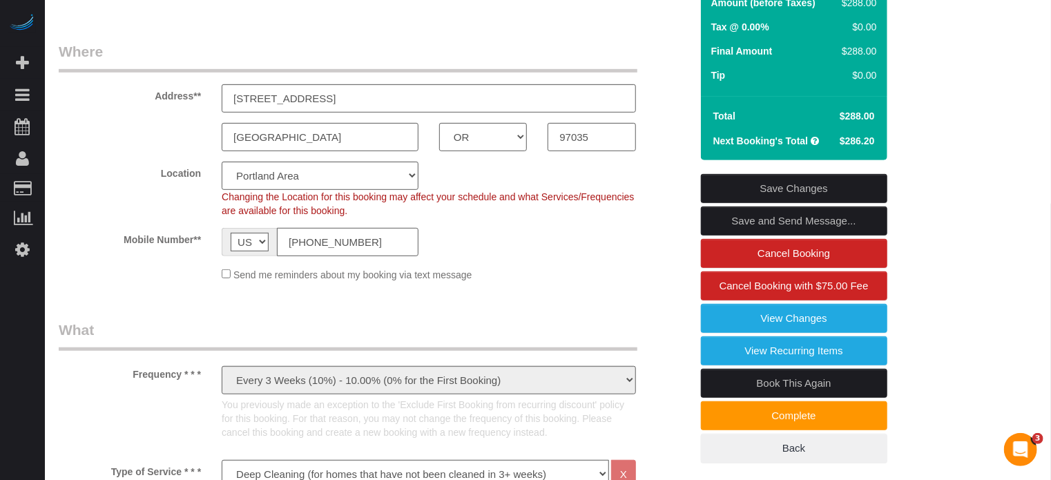
click at [360, 245] on input "[PHONE_NUMBER]" at bounding box center [348, 242] width 142 height 28
drag, startPoint x: 973, startPoint y: 252, endPoint x: 798, endPoint y: 182, distance: 188.0
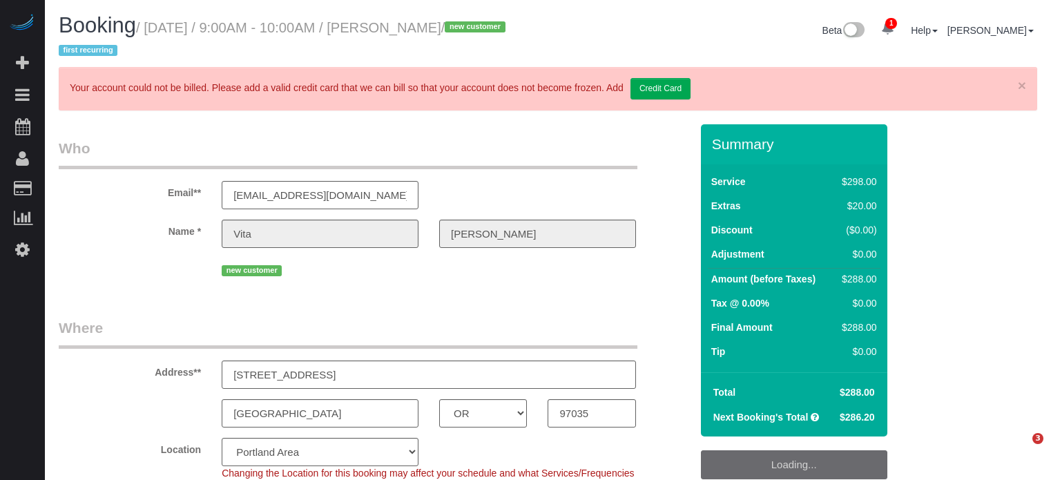
select select "OR"
select select "spot1"
select select "object:712"
select select "5"
select select "number:9"
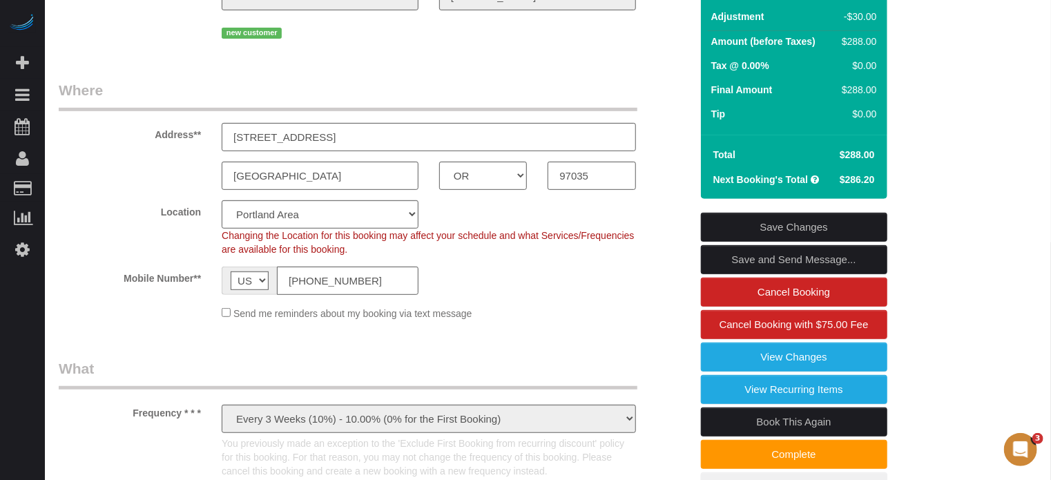
scroll to position [133, 0]
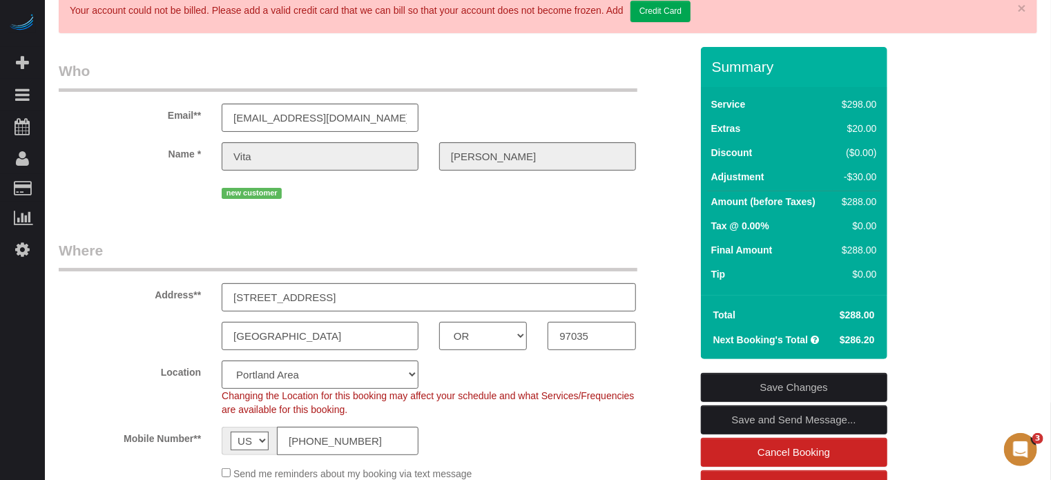
scroll to position [58, 0]
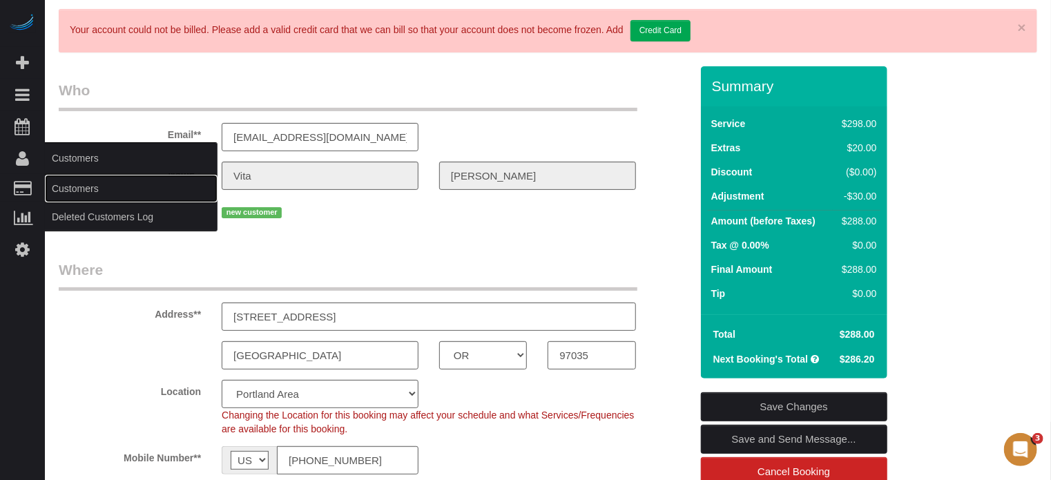
click at [84, 197] on link "Customers" at bounding box center [131, 189] width 173 height 28
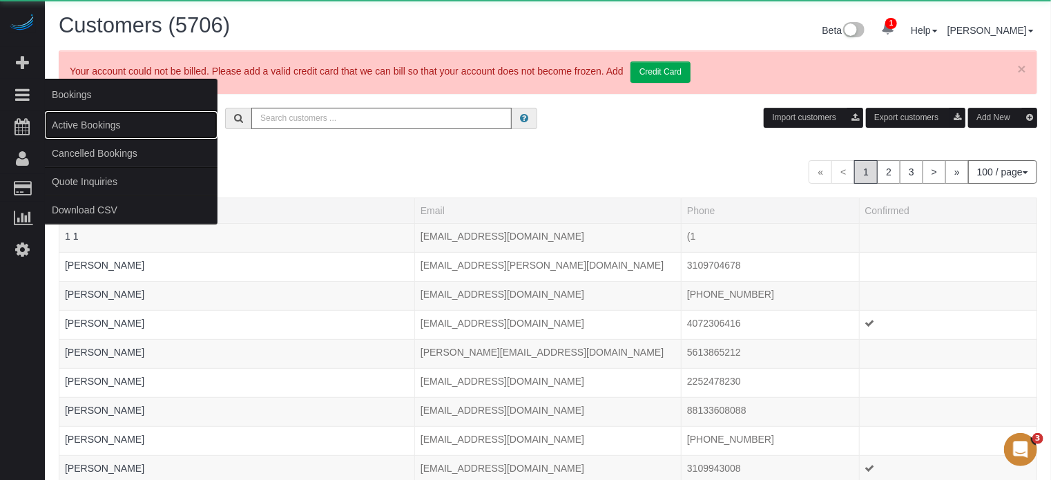
click at [71, 126] on link "Active Bookings" at bounding box center [131, 125] width 173 height 28
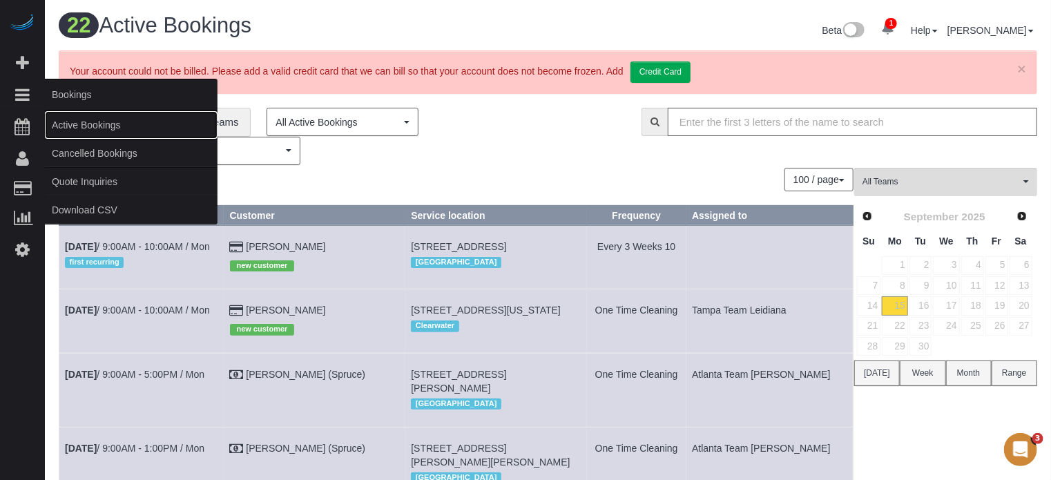
click at [84, 125] on link "Active Bookings" at bounding box center [131, 125] width 173 height 28
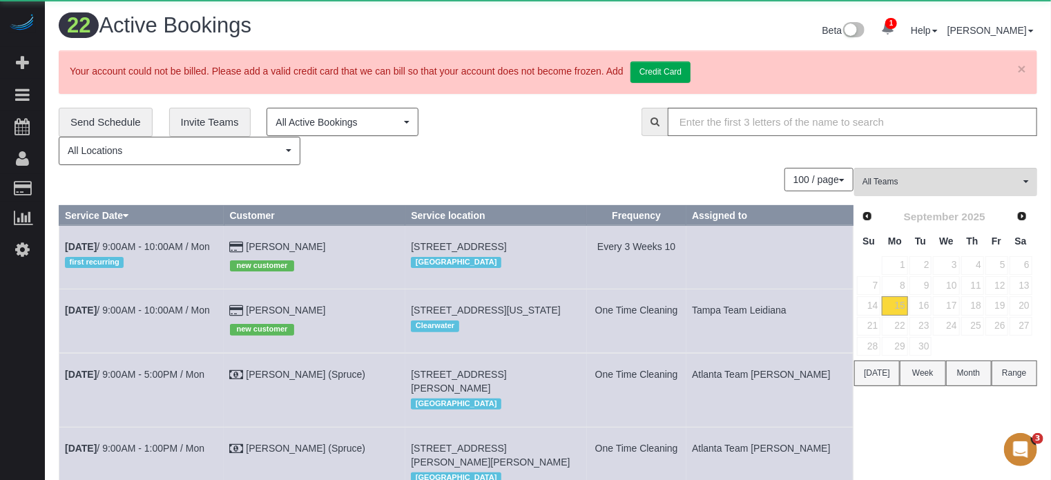
click at [298, 182] on div "100 / page 10 / page 20 / page 30 / page 40 / page 50 / page 100 / page" at bounding box center [456, 179] width 794 height 23
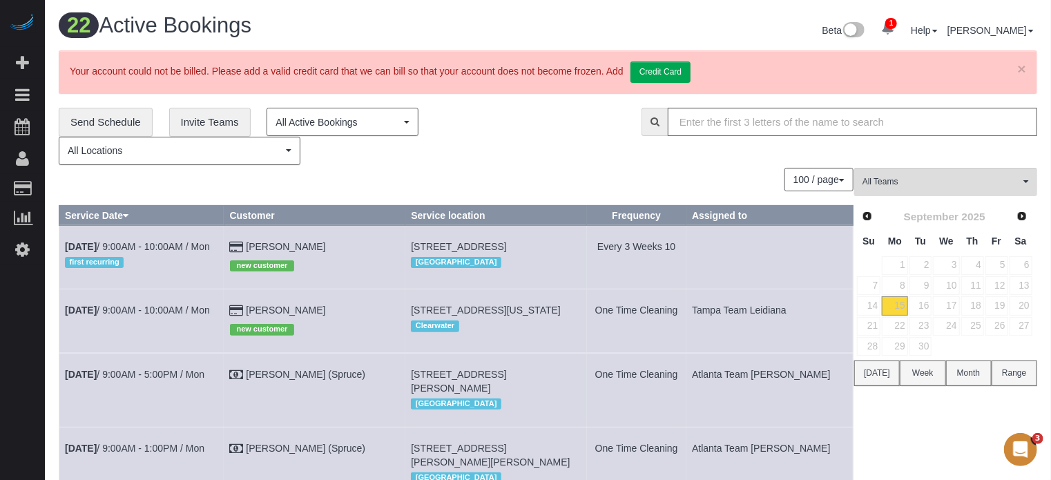
click at [1022, 72] on link "×" at bounding box center [1021, 68] width 8 height 14
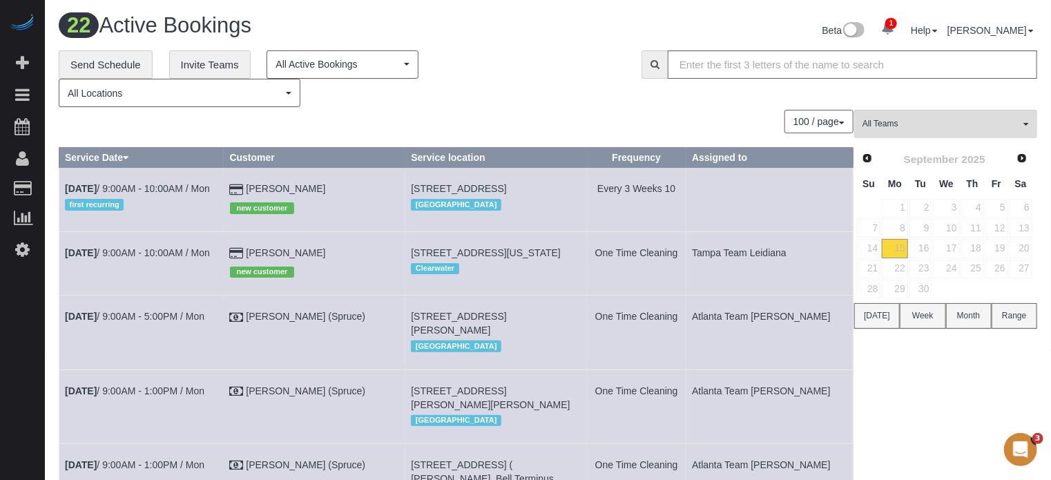
click at [451, 130] on div "100 / page 10 / page 20 / page 30 / page 40 / page 50 / page 100 / page" at bounding box center [456, 121] width 794 height 23
